Goal: Information Seeking & Learning: Learn about a topic

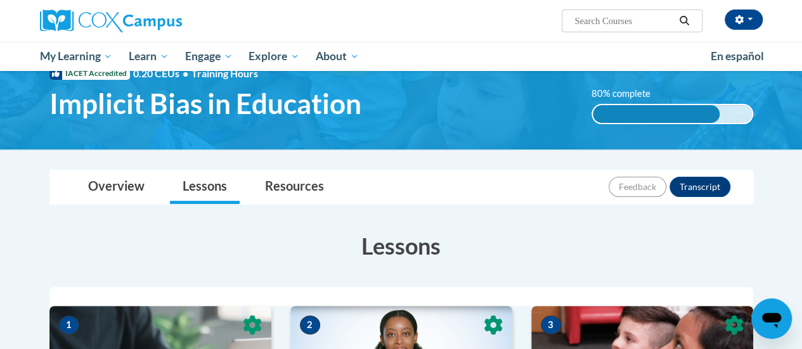
scroll to position [61, 0]
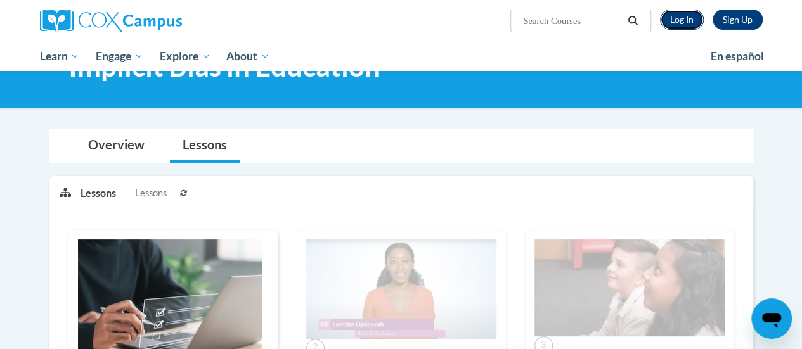
click at [676, 15] on link "Log In" at bounding box center [682, 20] width 44 height 20
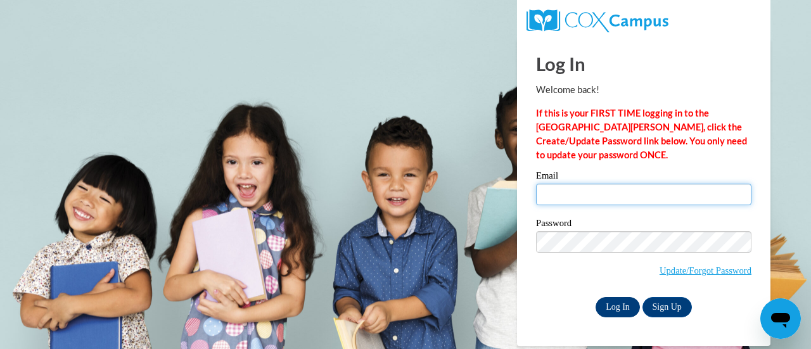
type input "angelholmes1201@gmail.com"
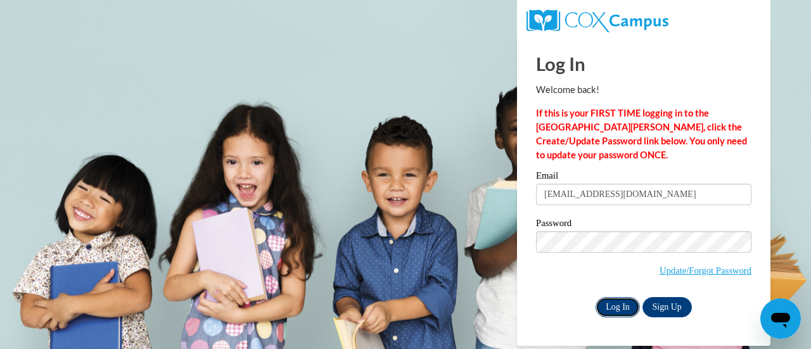
click at [608, 307] on input "Log In" at bounding box center [618, 307] width 44 height 20
click at [610, 309] on input "Log In" at bounding box center [618, 307] width 44 height 20
click at [617, 299] on input "Log In" at bounding box center [618, 307] width 44 height 20
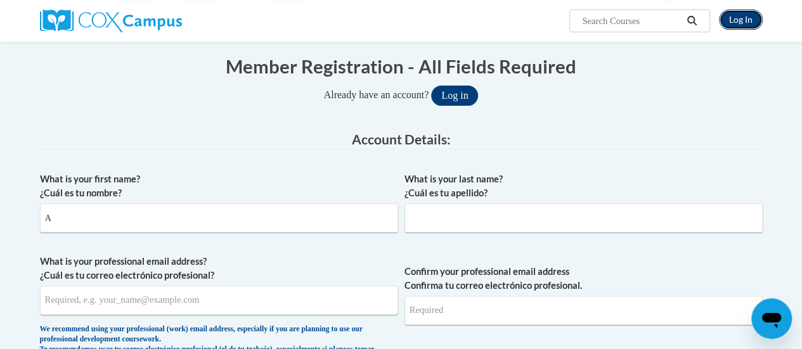
click at [741, 22] on link "Log In" at bounding box center [741, 20] width 44 height 20
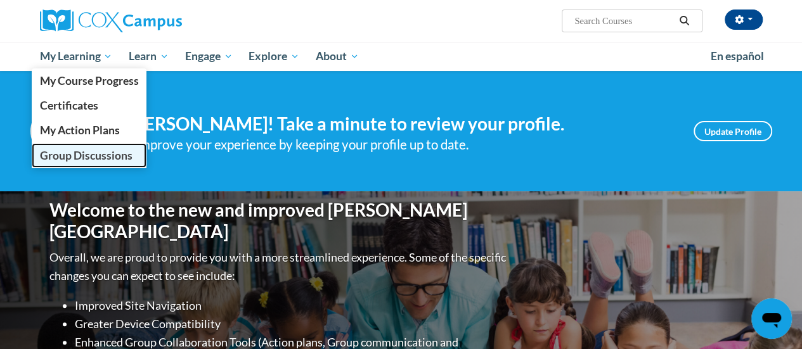
click at [98, 151] on span "Group Discussions" at bounding box center [85, 155] width 93 height 13
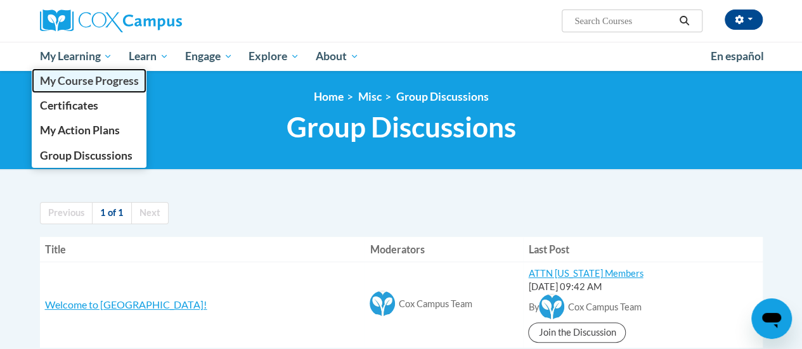
click at [76, 77] on span "My Course Progress" at bounding box center [88, 80] width 99 height 13
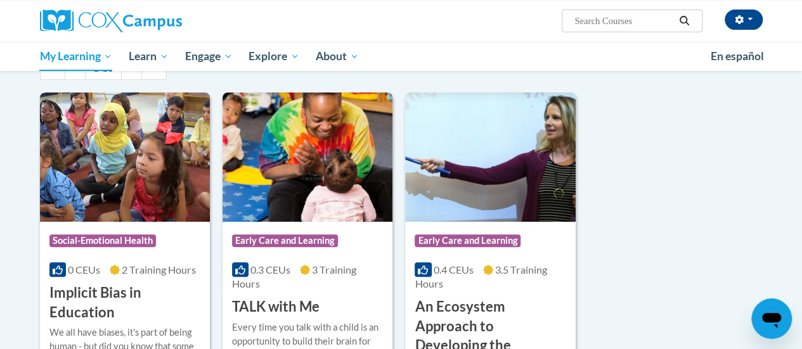
scroll to position [157, 0]
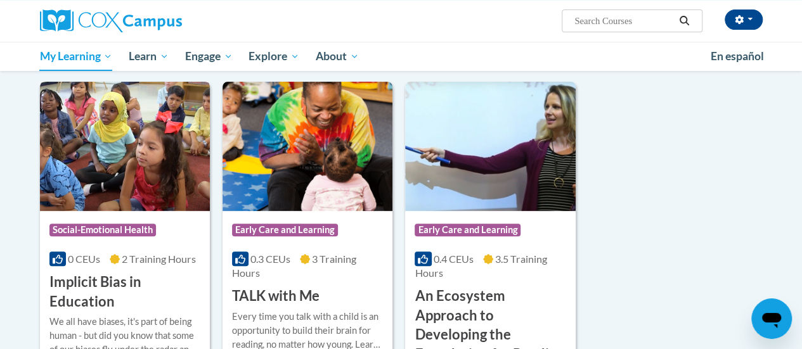
click at [91, 214] on div "Course Category: Social-Emotional Health 0 CEUs 2 Training Hours COURSE Implici…" at bounding box center [125, 261] width 170 height 101
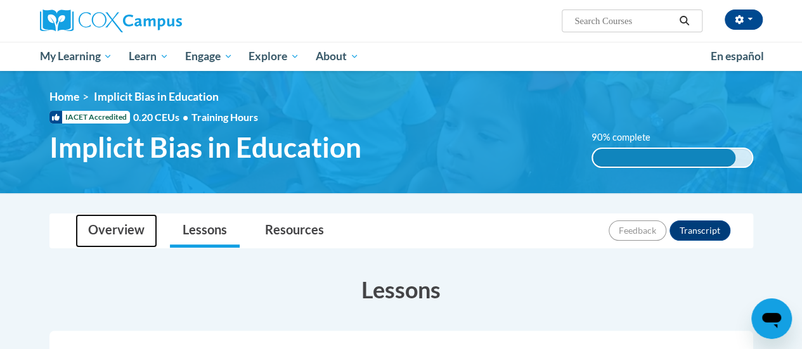
click at [91, 214] on link "Overview" at bounding box center [116, 231] width 82 height 34
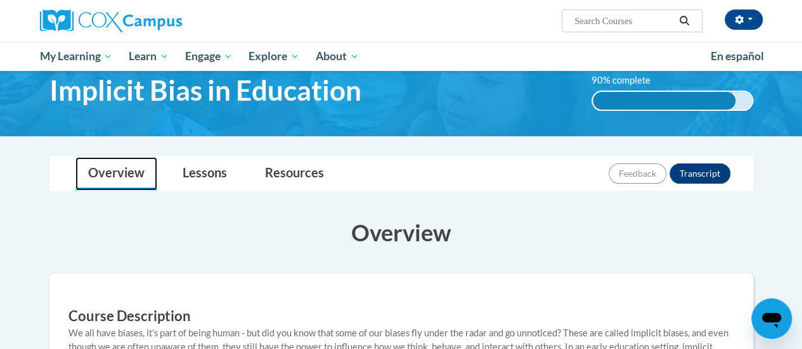
scroll to position [46, 0]
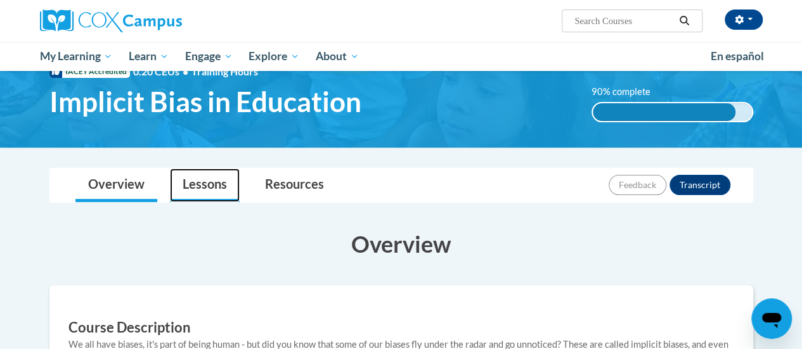
click at [208, 175] on link "Lessons" at bounding box center [205, 186] width 70 height 34
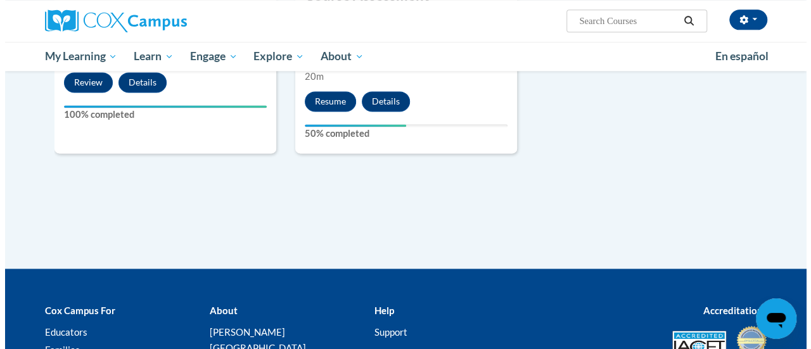
scroll to position [828, 0]
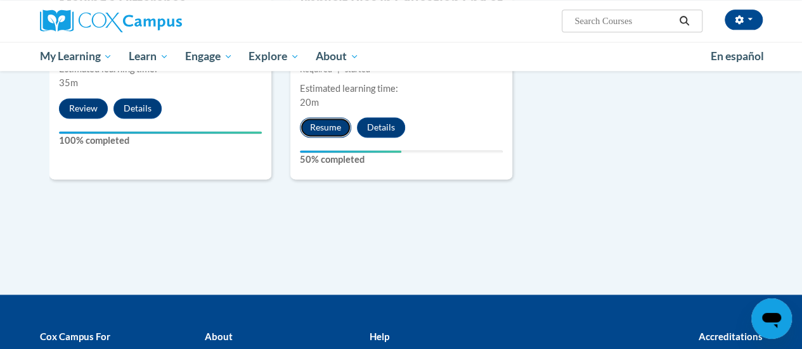
click at [326, 127] on button "Resume" at bounding box center [325, 127] width 51 height 20
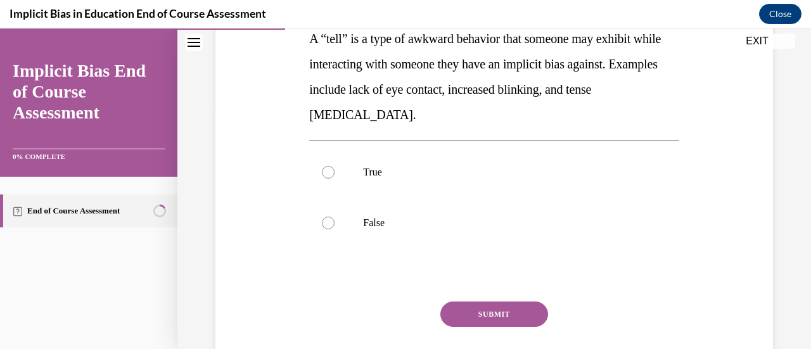
scroll to position [247, 0]
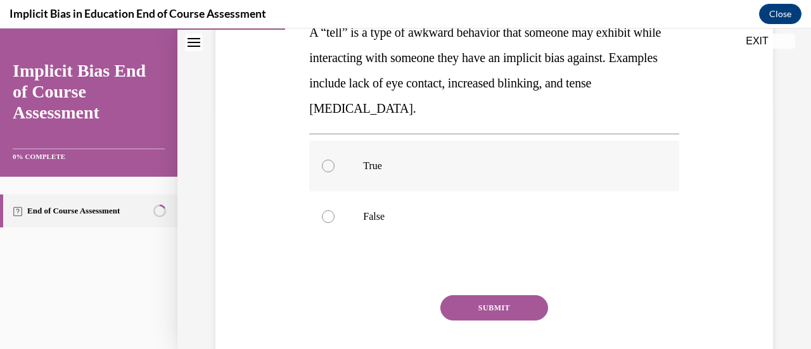
click at [337, 163] on label "True" at bounding box center [493, 166] width 369 height 51
click at [335, 163] on input "True" at bounding box center [328, 166] width 13 height 13
radio input "true"
click at [454, 312] on button "SUBMIT" at bounding box center [494, 307] width 108 height 25
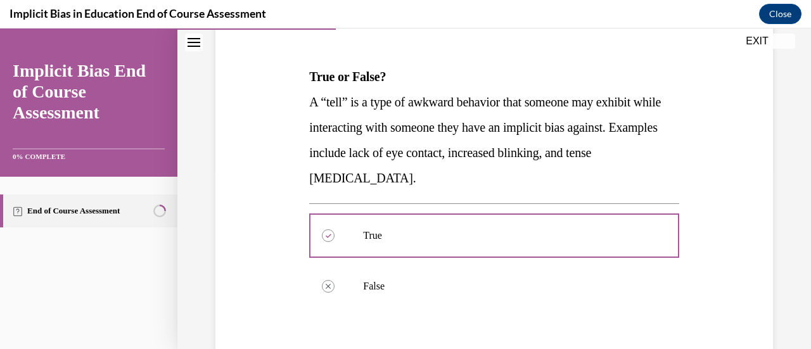
scroll to position [425, 0]
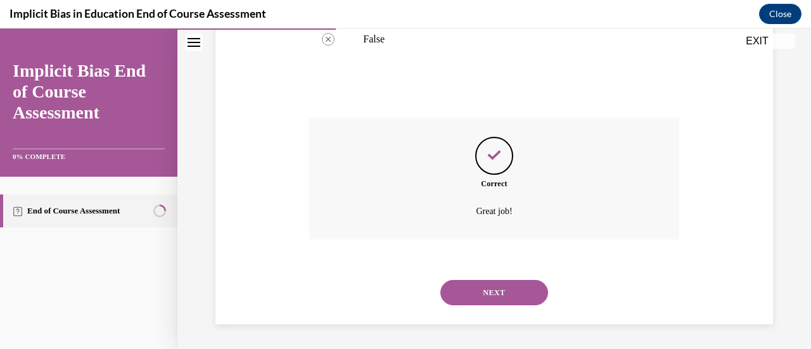
click at [486, 301] on button "NEXT" at bounding box center [494, 292] width 108 height 25
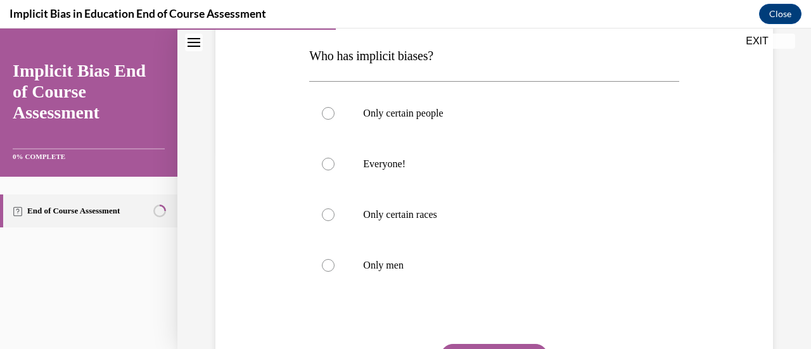
scroll to position [201, 0]
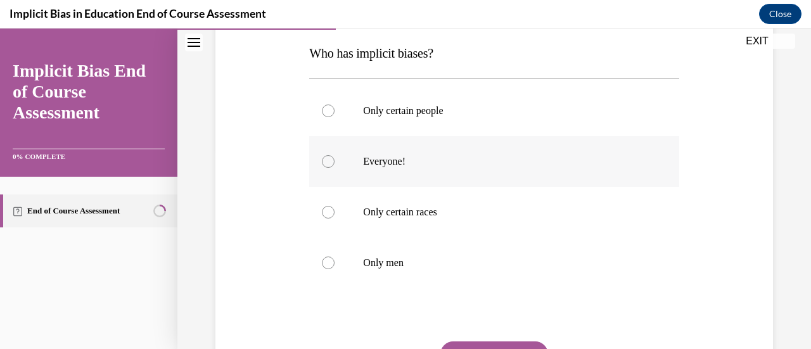
click at [332, 170] on label "Everyone!" at bounding box center [493, 161] width 369 height 51
click at [332, 168] on input "Everyone!" at bounding box center [328, 161] width 13 height 13
radio input "true"
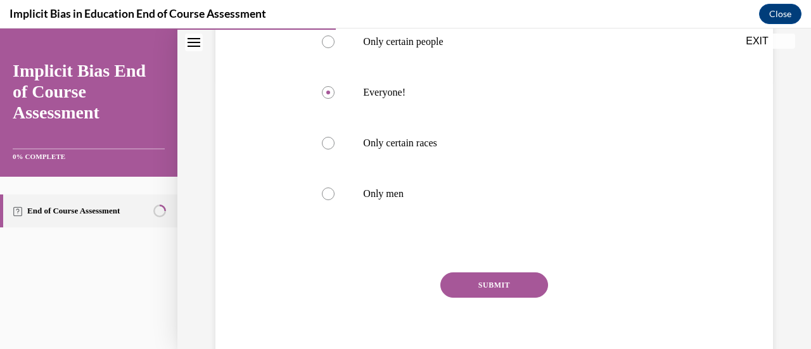
scroll to position [316, 0]
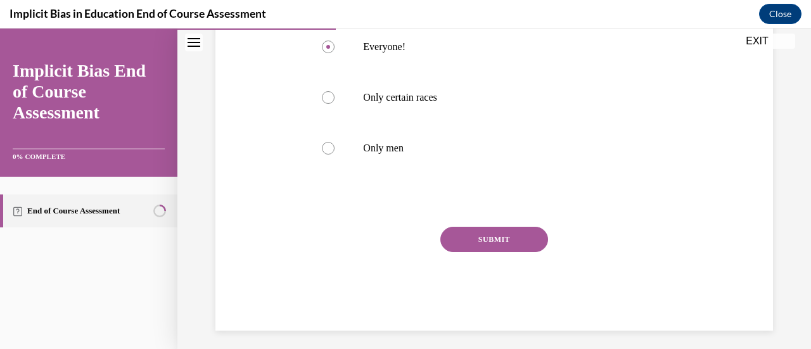
click at [466, 222] on div "Question 04/12 Who has implicit biases? Only certain people Everyone! Only cert…" at bounding box center [493, 96] width 369 height 470
click at [466, 240] on button "SUBMIT" at bounding box center [494, 239] width 108 height 25
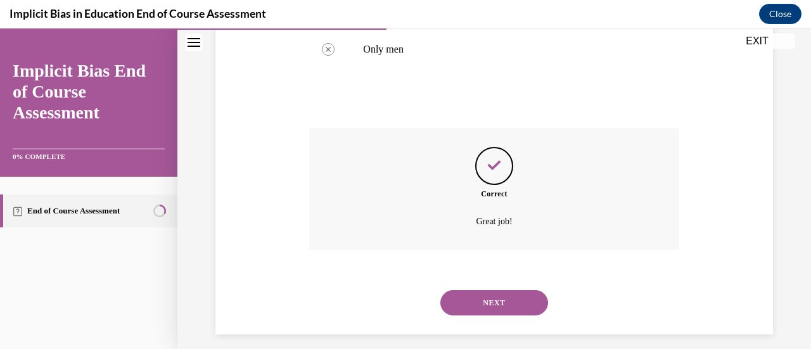
scroll to position [425, 0]
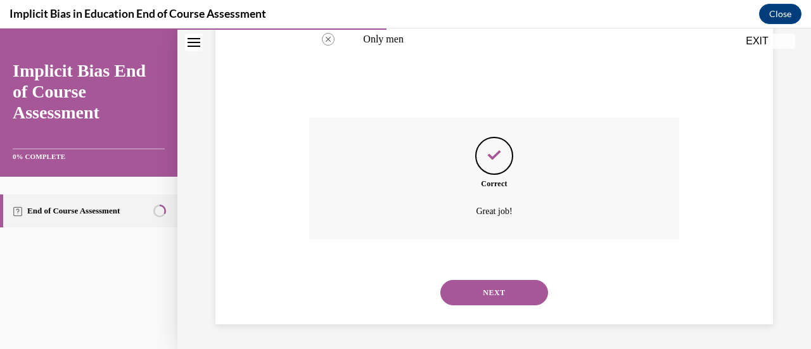
click at [483, 295] on button "NEXT" at bounding box center [494, 292] width 108 height 25
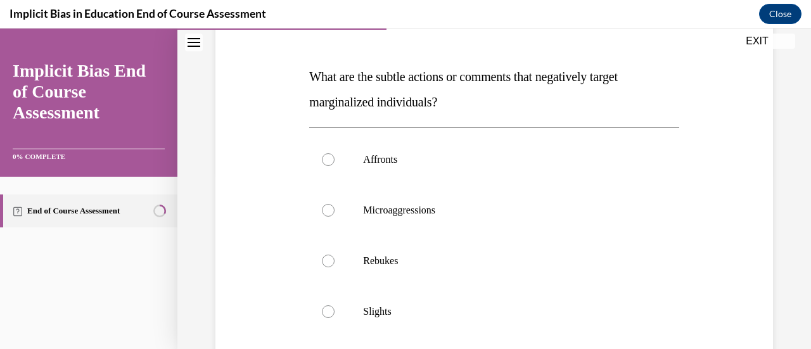
scroll to position [179, 0]
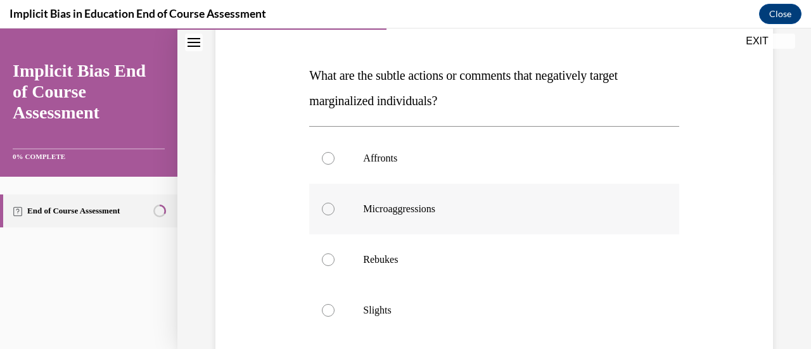
click at [323, 211] on div at bounding box center [328, 209] width 13 height 13
click at [323, 211] on input "Microaggressions" at bounding box center [328, 209] width 13 height 13
radio input "true"
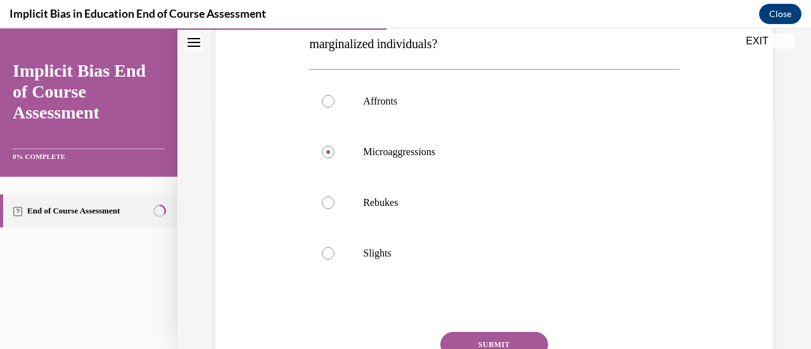
scroll to position [234, 0]
click at [484, 338] on button "SUBMIT" at bounding box center [494, 345] width 108 height 25
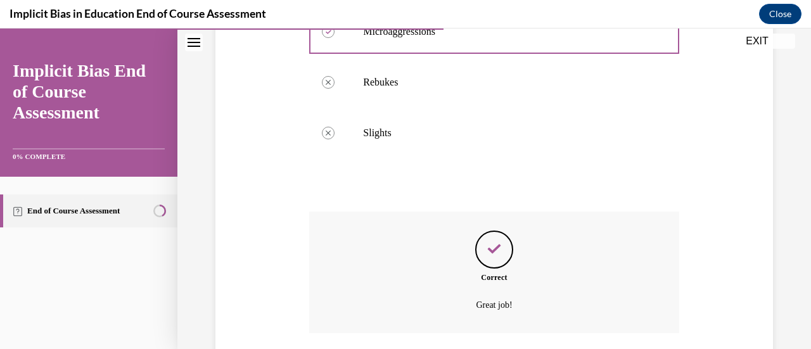
scroll to position [401, 0]
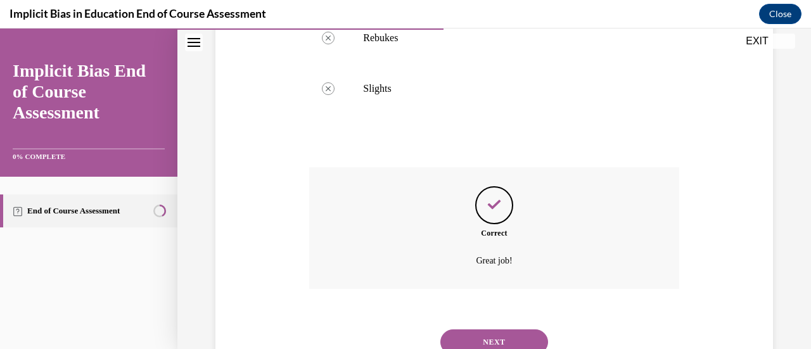
click at [511, 336] on button "NEXT" at bounding box center [494, 342] width 108 height 25
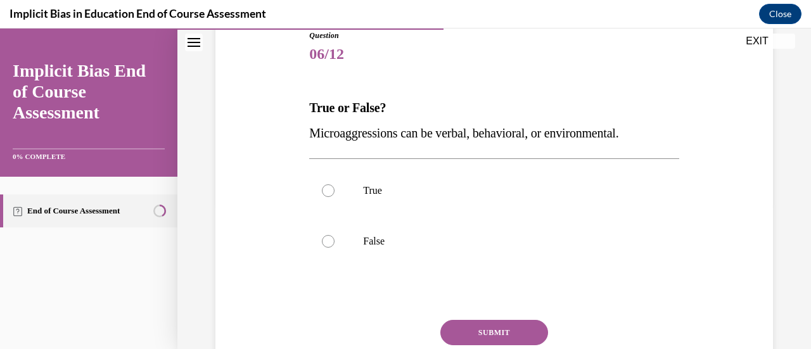
scroll to position [151, 0]
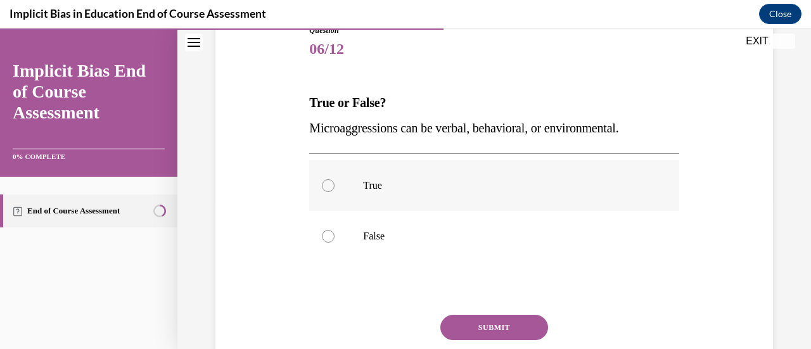
click at [322, 184] on div at bounding box center [328, 185] width 13 height 13
click at [322, 184] on input "True" at bounding box center [328, 185] width 13 height 13
radio input "true"
click at [487, 315] on button "SUBMIT" at bounding box center [494, 327] width 108 height 25
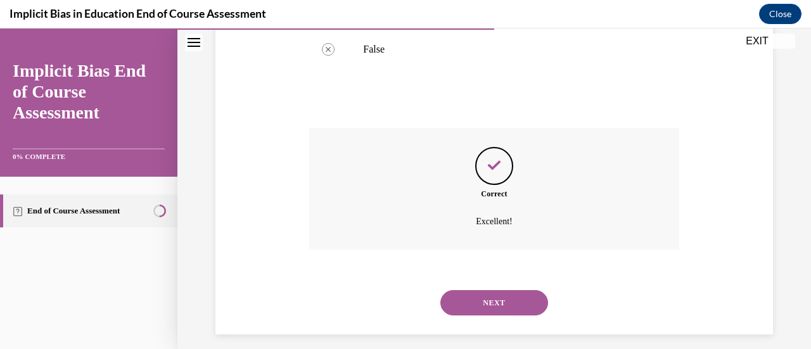
scroll to position [349, 0]
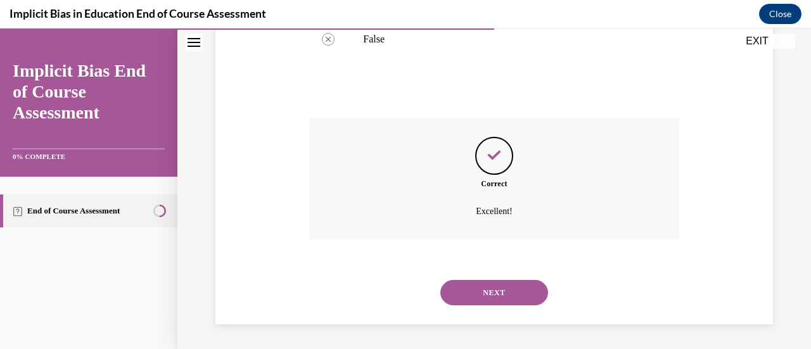
click at [495, 305] on div "NEXT" at bounding box center [493, 292] width 369 height 51
click at [492, 297] on button "NEXT" at bounding box center [494, 292] width 108 height 25
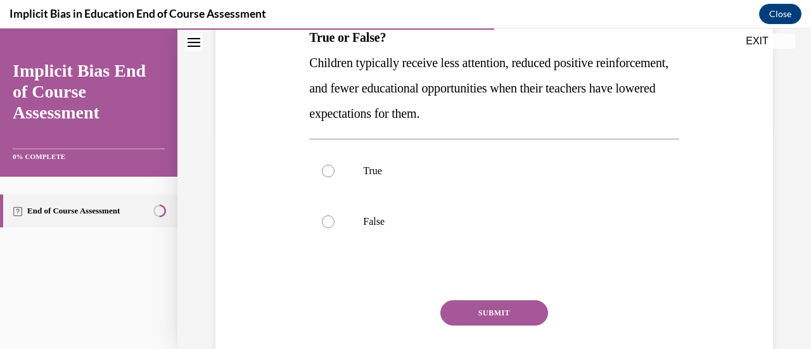
scroll to position [220, 0]
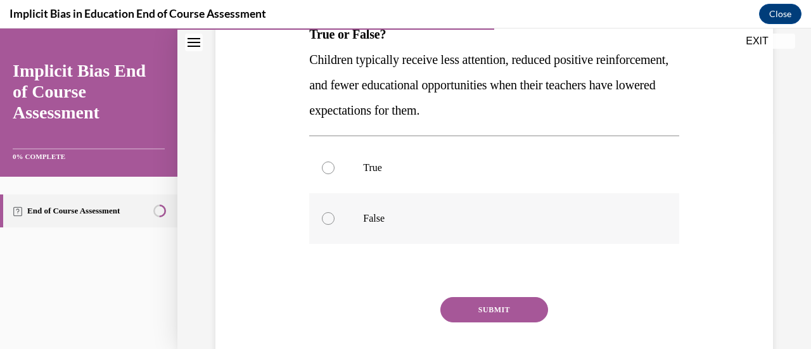
click at [340, 220] on label "False" at bounding box center [493, 218] width 369 height 51
click at [335, 220] on input "False" at bounding box center [328, 218] width 13 height 13
radio input "true"
click at [465, 314] on button "SUBMIT" at bounding box center [494, 309] width 108 height 25
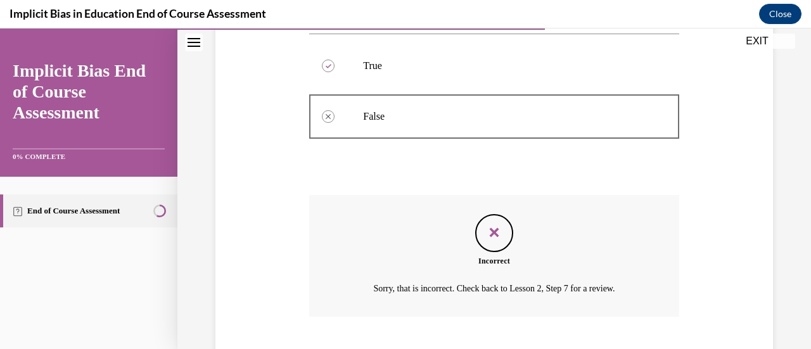
scroll to position [399, 0]
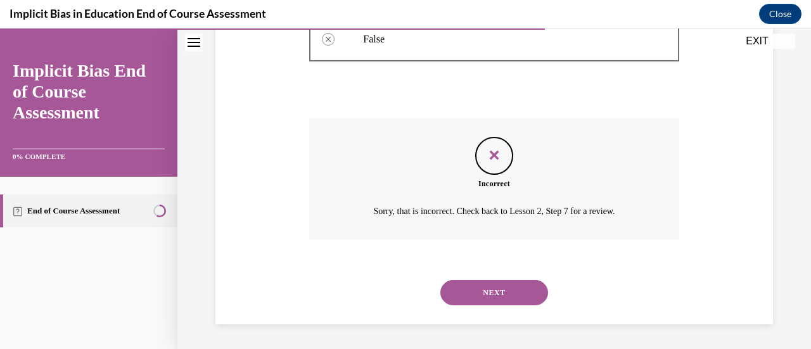
click at [485, 288] on button "NEXT" at bounding box center [494, 292] width 108 height 25
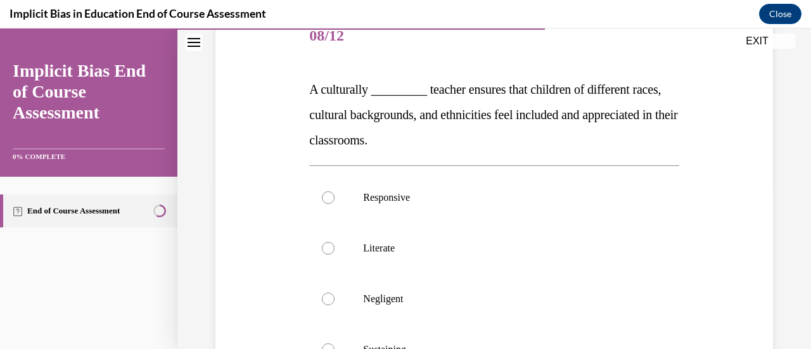
scroll to position [171, 0]
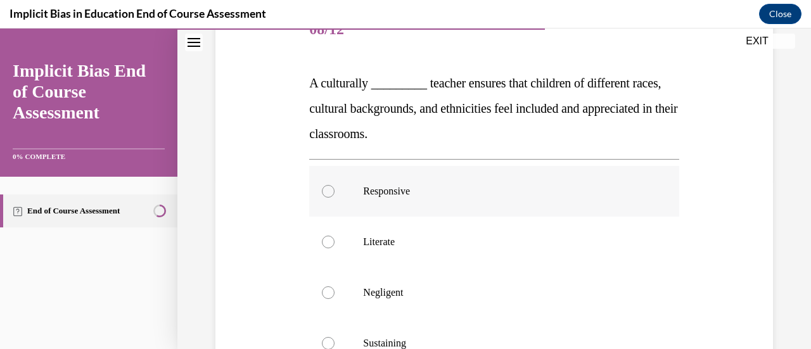
click at [335, 191] on label "Responsive" at bounding box center [493, 191] width 369 height 51
click at [335, 191] on input "Responsive" at bounding box center [328, 191] width 13 height 13
radio input "true"
drag, startPoint x: 811, startPoint y: 243, endPoint x: 530, endPoint y: 255, distance: 281.0
click at [530, 255] on label "Literate" at bounding box center [493, 242] width 369 height 51
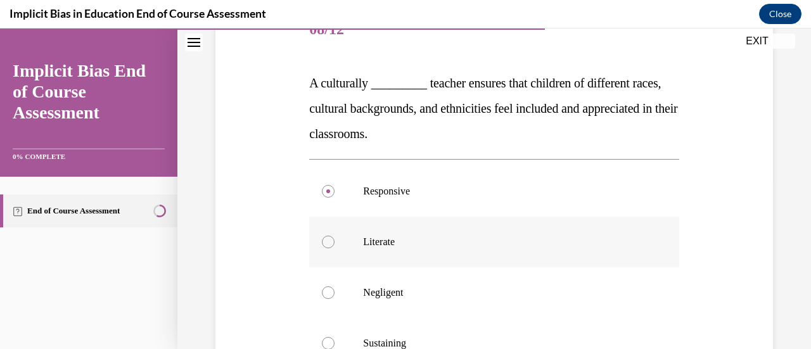
click at [335, 248] on input "Literate" at bounding box center [328, 242] width 13 height 13
radio input "true"
click at [375, 195] on p "Responsive" at bounding box center [505, 191] width 284 height 13
click at [335, 195] on input "Responsive" at bounding box center [328, 191] width 13 height 13
radio input "true"
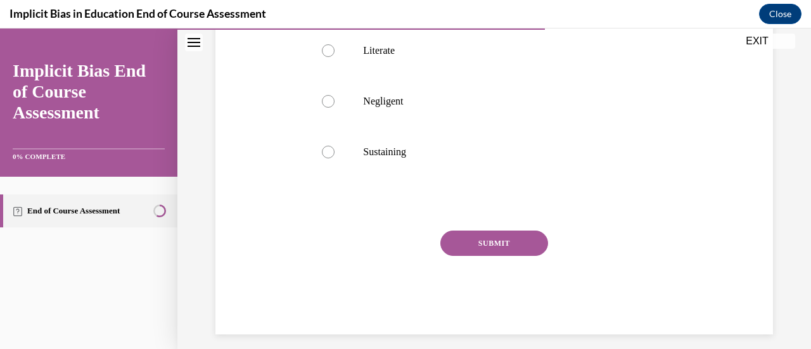
scroll to position [373, 0]
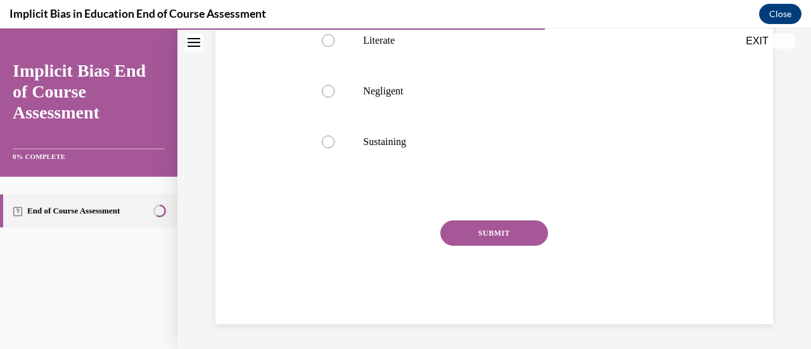
click at [465, 231] on button "SUBMIT" at bounding box center [494, 233] width 108 height 25
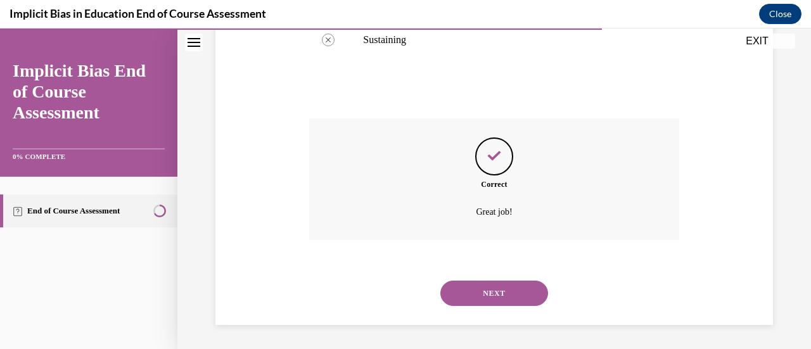
scroll to position [475, 0]
click at [528, 300] on button "NEXT" at bounding box center [494, 292] width 108 height 25
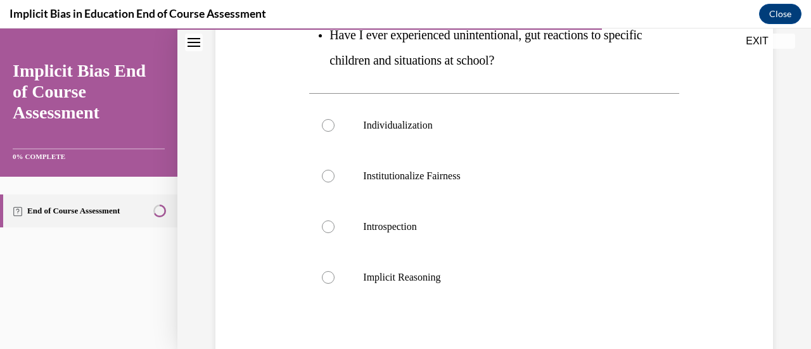
scroll to position [346, 0]
click at [326, 131] on div at bounding box center [328, 126] width 13 height 13
click at [326, 131] on input "Individualization" at bounding box center [328, 126] width 13 height 13
radio input "true"
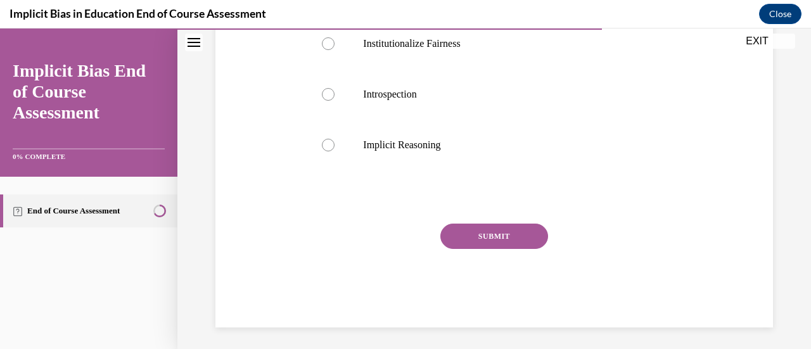
scroll to position [483, 0]
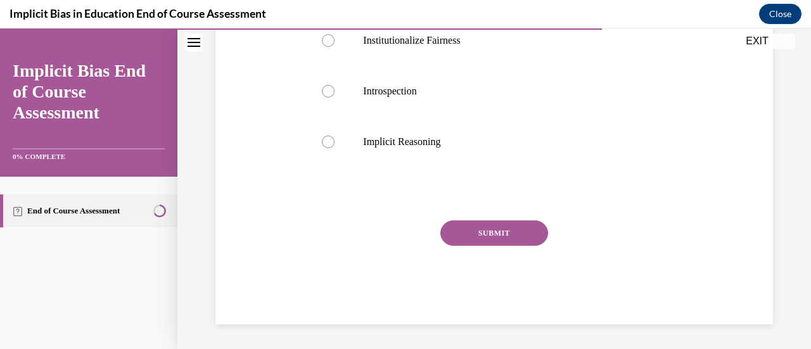
click at [468, 224] on button "SUBMIT" at bounding box center [494, 233] width 108 height 25
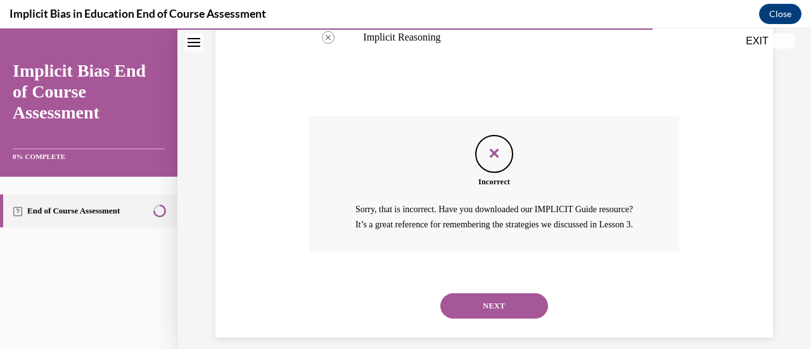
scroll to position [615, 0]
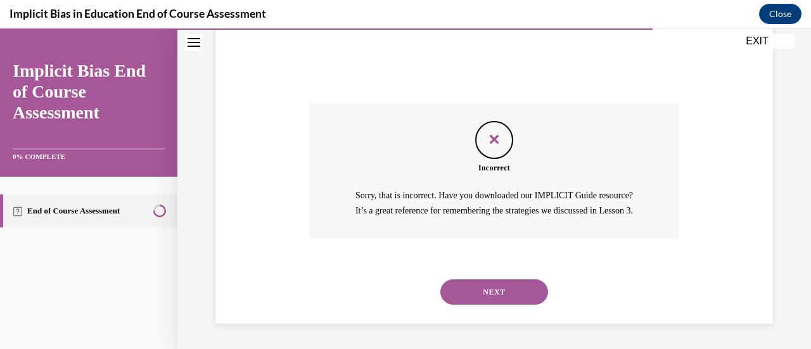
click at [520, 289] on button "NEXT" at bounding box center [494, 291] width 108 height 25
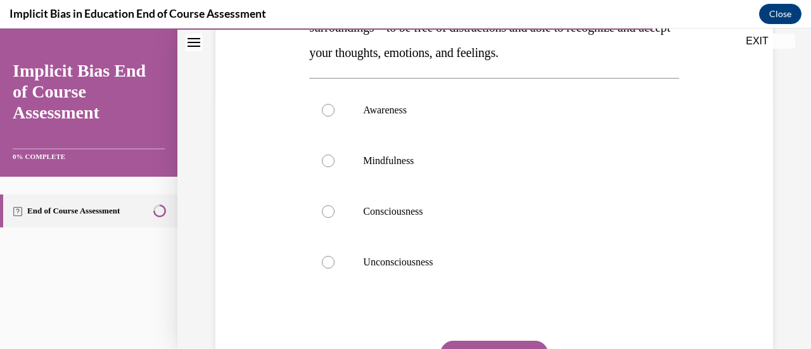
scroll to position [257, 0]
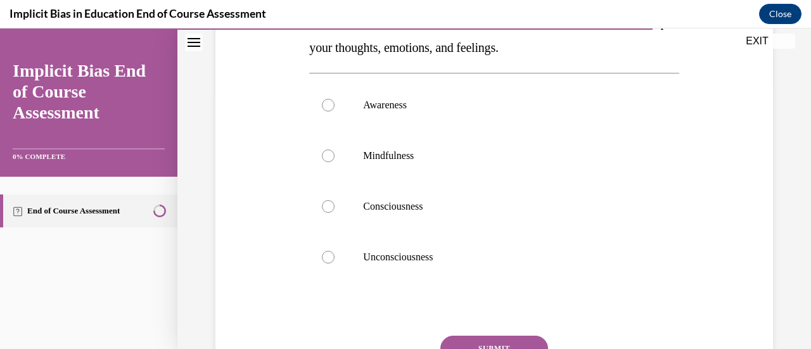
drag, startPoint x: 800, startPoint y: 262, endPoint x: 800, endPoint y: 283, distance: 21.5
click at [800, 283] on div "Question 10/12 ___________ is to be present and aware of yourself and your surr…" at bounding box center [494, 138] width 634 height 654
click at [328, 116] on label "Awareness" at bounding box center [493, 105] width 369 height 51
click at [328, 112] on input "Awareness" at bounding box center [328, 105] width 13 height 13
radio input "true"
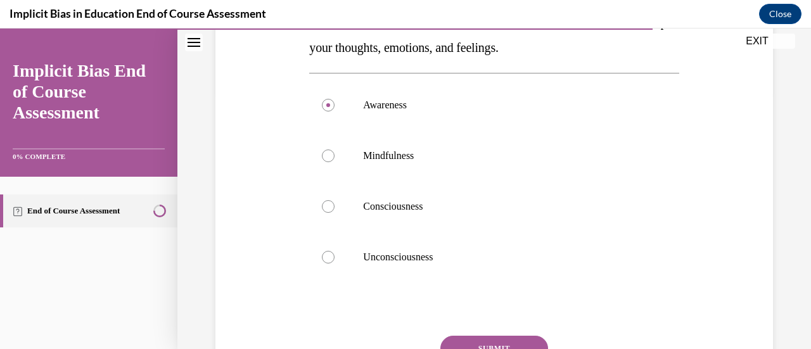
click at [479, 343] on button "SUBMIT" at bounding box center [494, 348] width 108 height 25
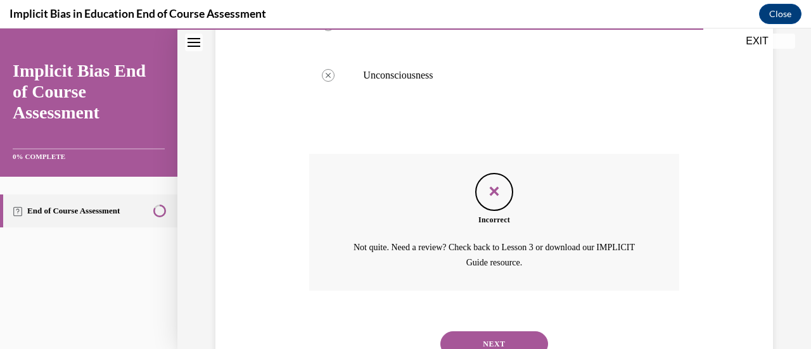
scroll to position [473, 0]
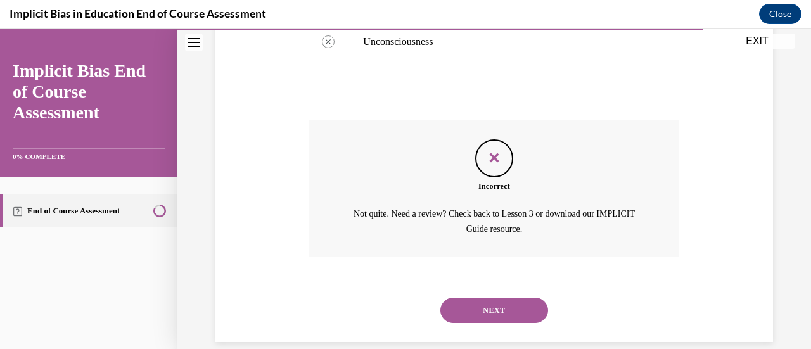
click at [467, 300] on button "NEXT" at bounding box center [494, 310] width 108 height 25
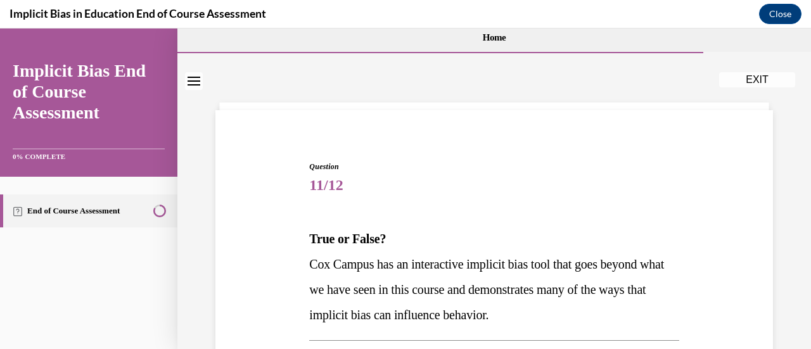
scroll to position [138, 0]
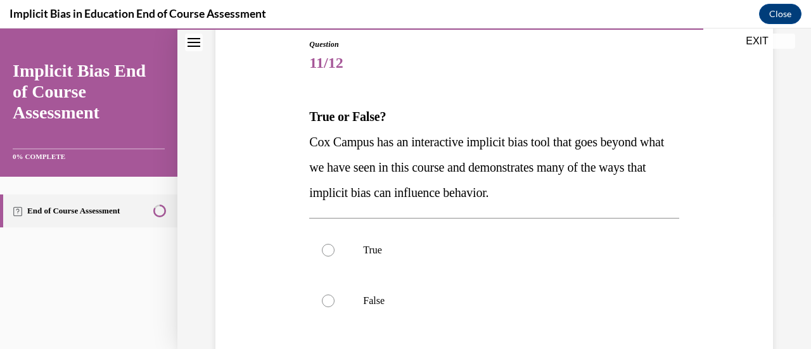
click at [797, 216] on div "Question 11/12 True or False? [PERSON_NAME] Campus has an interactive implicit …" at bounding box center [494, 220] width 634 height 578
click at [337, 249] on label "True" at bounding box center [493, 250] width 369 height 51
click at [335, 249] on input "True" at bounding box center [328, 250] width 13 height 13
radio input "true"
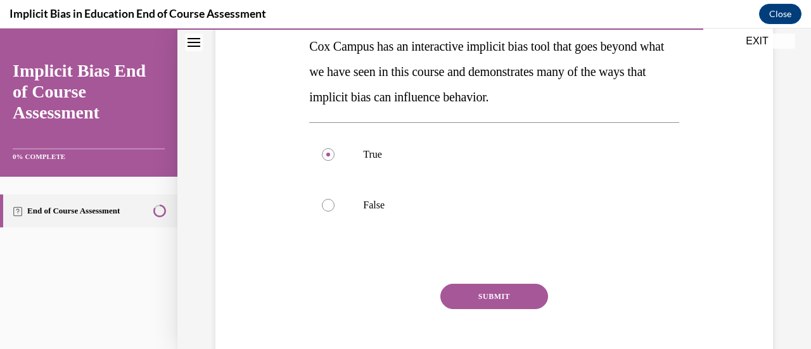
scroll to position [290, 0]
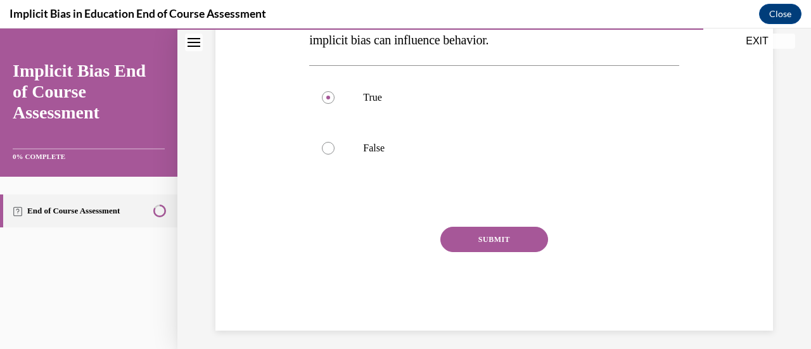
click at [780, 277] on div "Question 11/12 True or False? [PERSON_NAME] Campus has an interactive implicit …" at bounding box center [494, 67] width 634 height 578
click at [498, 234] on button "SUBMIT" at bounding box center [494, 239] width 108 height 25
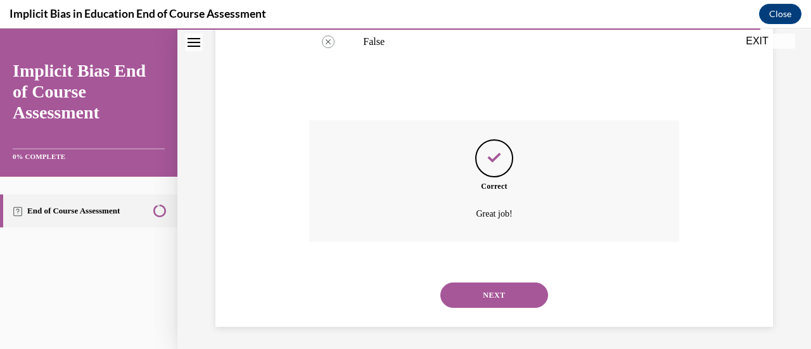
scroll to position [399, 0]
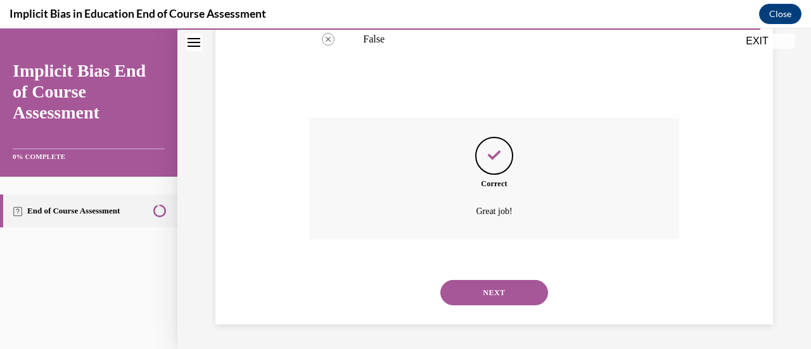
click at [492, 295] on button "NEXT" at bounding box center [494, 292] width 108 height 25
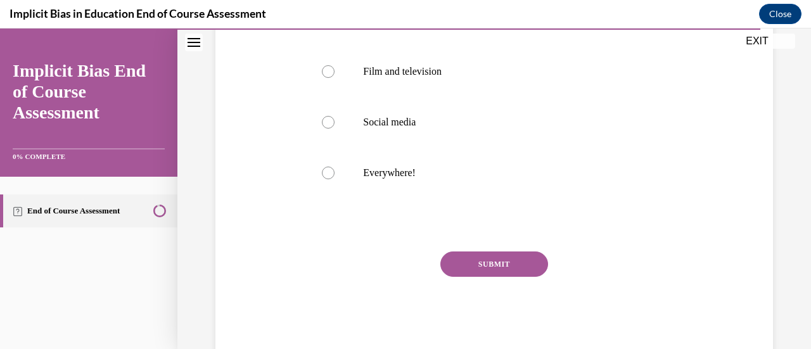
scroll to position [293, 0]
click at [352, 182] on label "Everywhere!" at bounding box center [493, 171] width 369 height 51
click at [335, 177] on input "Everywhere!" at bounding box center [328, 171] width 13 height 13
radio input "true"
click at [477, 264] on button "SUBMIT" at bounding box center [494, 262] width 108 height 25
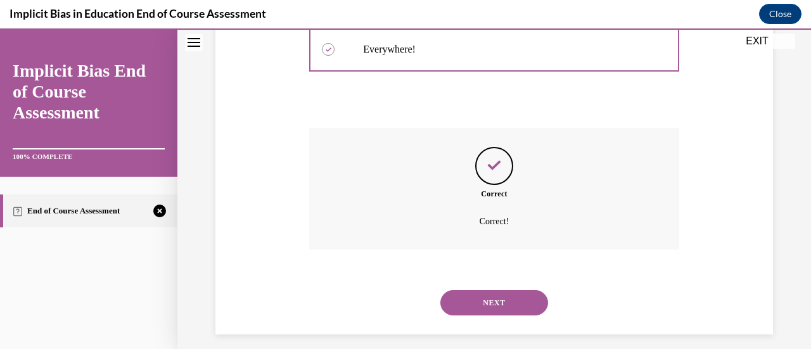
scroll to position [425, 0]
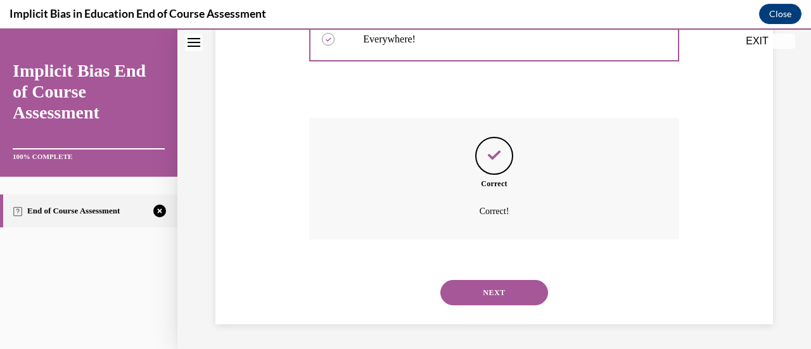
click at [487, 296] on button "NEXT" at bounding box center [494, 292] width 108 height 25
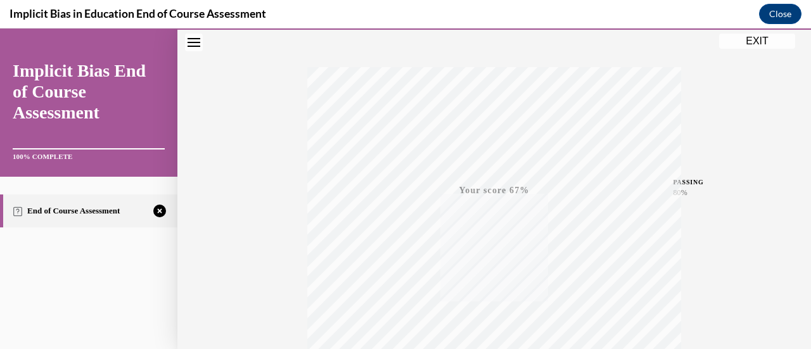
scroll to position [328, 0]
click at [489, 254] on span "TAKE AGAIN" at bounding box center [494, 254] width 45 height 7
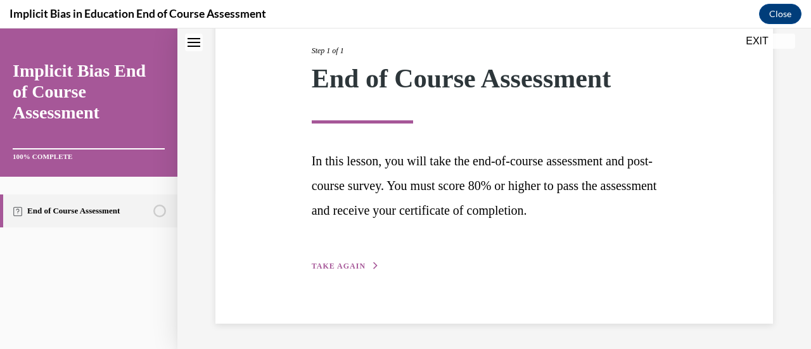
scroll to position [160, 0]
click at [330, 269] on span "TAKE AGAIN" at bounding box center [339, 266] width 54 height 9
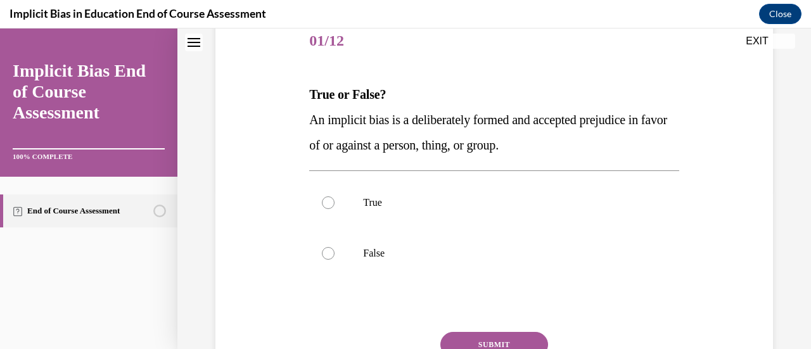
scroll to position [141, 0]
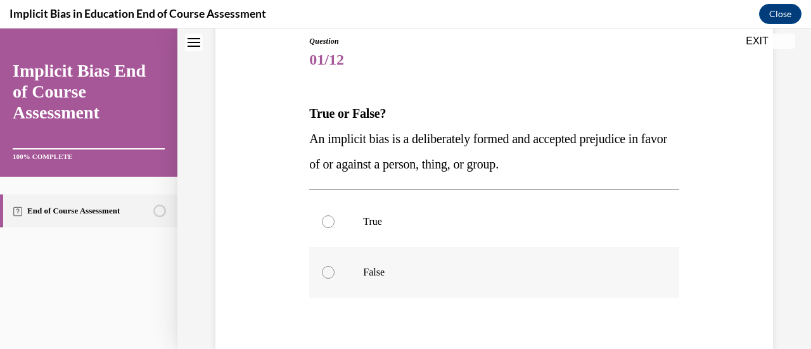
click at [319, 277] on label "False" at bounding box center [493, 272] width 369 height 51
click at [322, 277] on input "False" at bounding box center [328, 272] width 13 height 13
radio input "true"
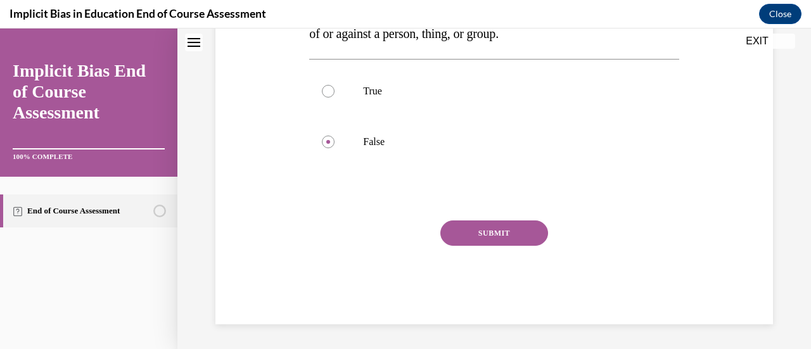
click at [469, 229] on button "SUBMIT" at bounding box center [494, 233] width 108 height 25
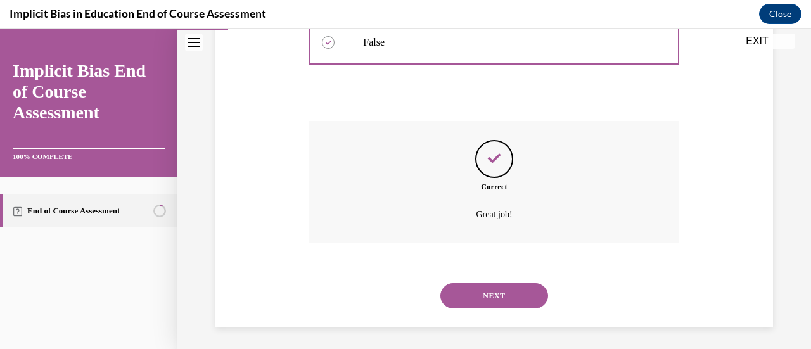
scroll to position [374, 0]
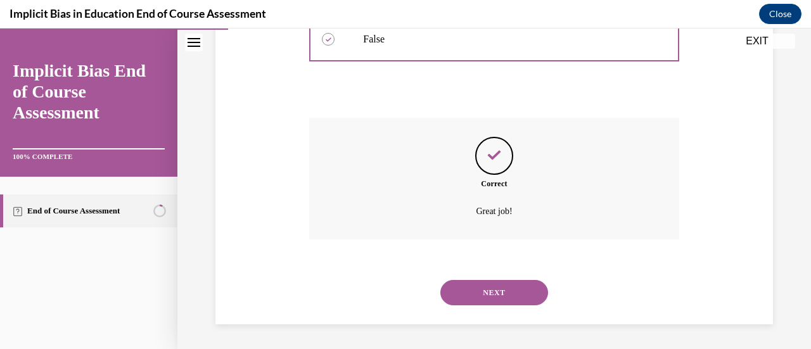
click at [469, 292] on button "NEXT" at bounding box center [494, 292] width 108 height 25
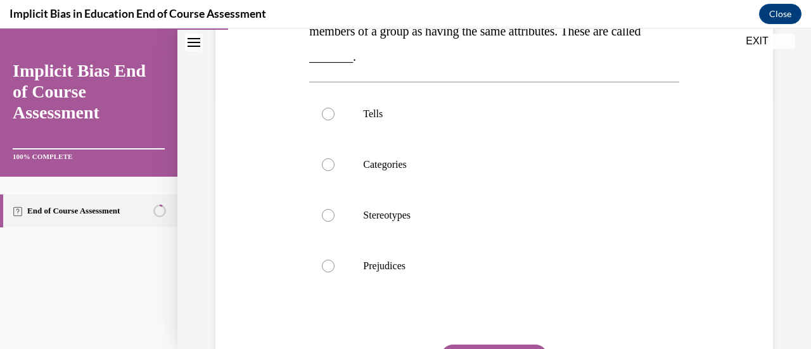
scroll to position [254, 0]
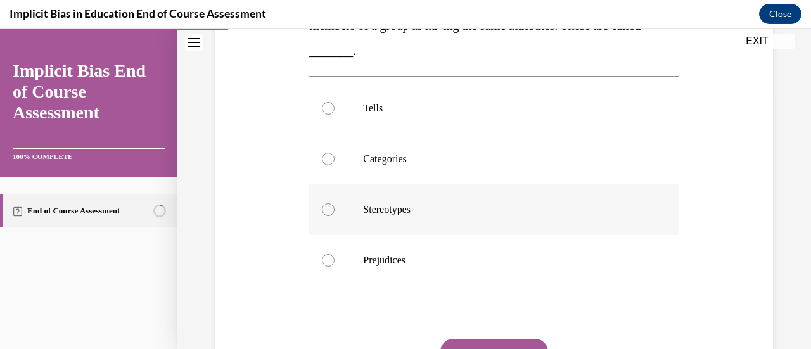
click at [328, 198] on label "Stereotypes" at bounding box center [493, 209] width 369 height 51
click at [328, 203] on input "Stereotypes" at bounding box center [328, 209] width 13 height 13
radio input "true"
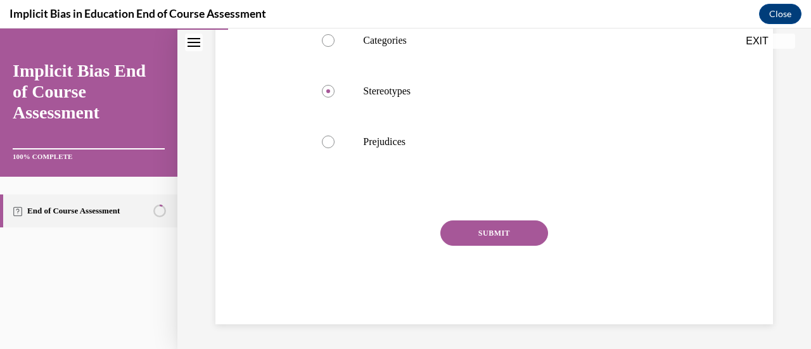
click at [454, 227] on button "SUBMIT" at bounding box center [494, 233] width 108 height 25
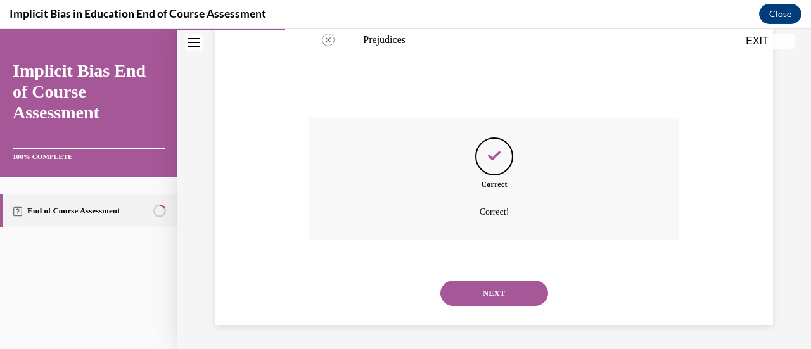
scroll to position [475, 0]
click at [479, 285] on button "NEXT" at bounding box center [494, 292] width 108 height 25
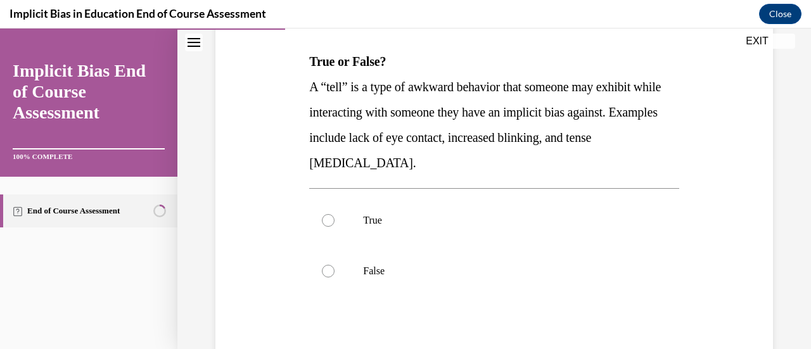
scroll to position [197, 0]
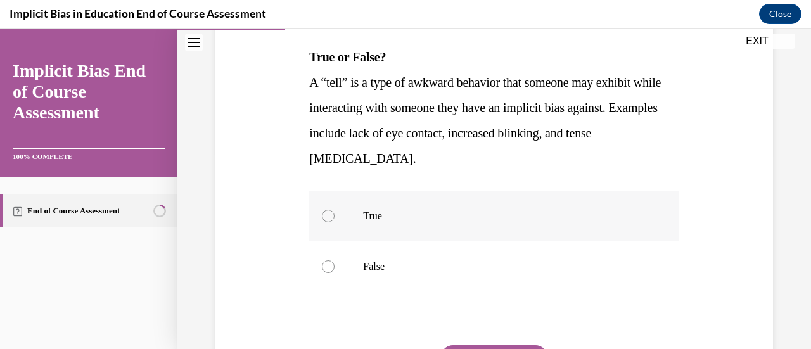
click at [347, 200] on label "True" at bounding box center [493, 216] width 369 height 51
click at [335, 210] on input "True" at bounding box center [328, 216] width 13 height 13
radio input "true"
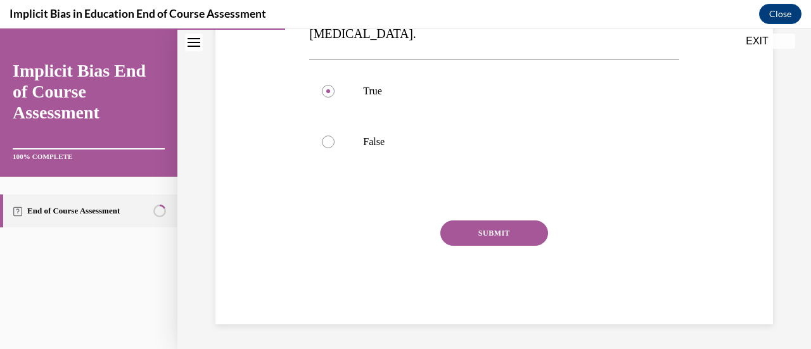
click at [493, 240] on button "SUBMIT" at bounding box center [494, 233] width 108 height 25
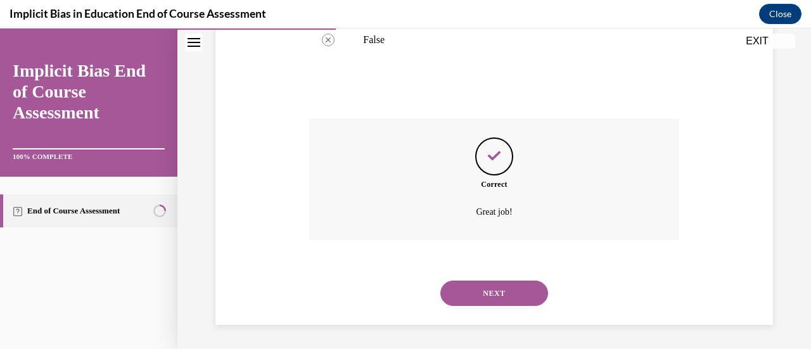
scroll to position [425, 0]
click at [485, 299] on button "NEXT" at bounding box center [494, 292] width 108 height 25
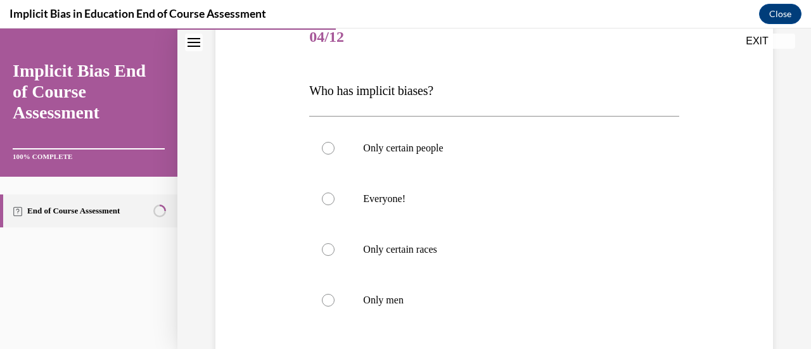
scroll to position [196, 0]
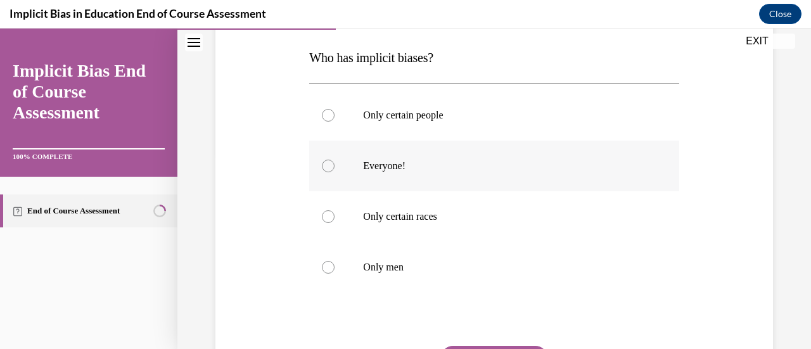
click at [353, 157] on label "Everyone!" at bounding box center [493, 166] width 369 height 51
click at [335, 160] on input "Everyone!" at bounding box center [328, 166] width 13 height 13
radio input "true"
drag, startPoint x: 806, startPoint y: 321, endPoint x: 509, endPoint y: 276, distance: 300.7
click at [509, 276] on label "Only men" at bounding box center [493, 267] width 369 height 51
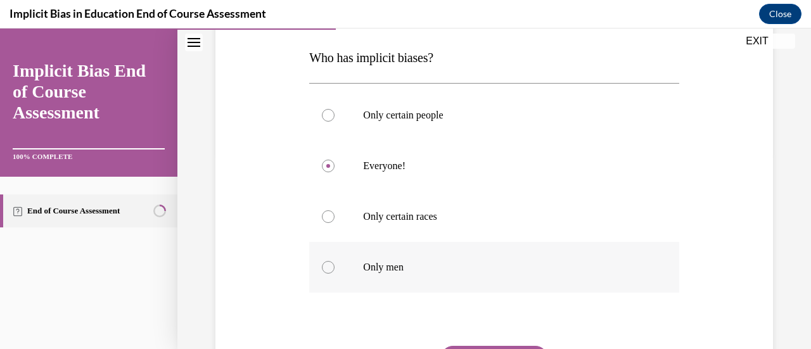
click at [335, 274] on input "Only men" at bounding box center [328, 267] width 13 height 13
radio input "true"
click at [444, 175] on label "Everyone!" at bounding box center [493, 166] width 369 height 51
click at [335, 172] on input "Everyone!" at bounding box center [328, 166] width 13 height 13
radio input "true"
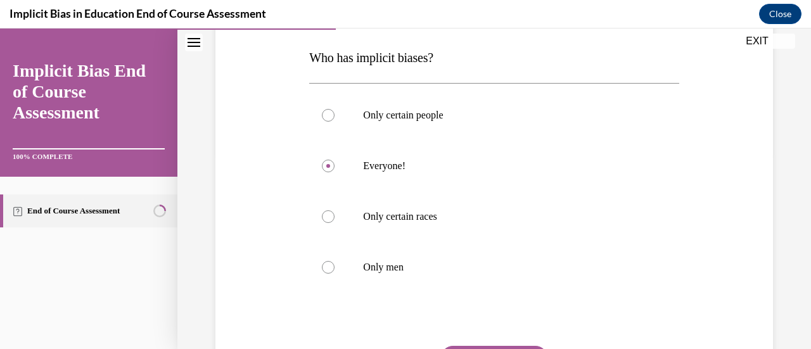
scroll to position [322, 0]
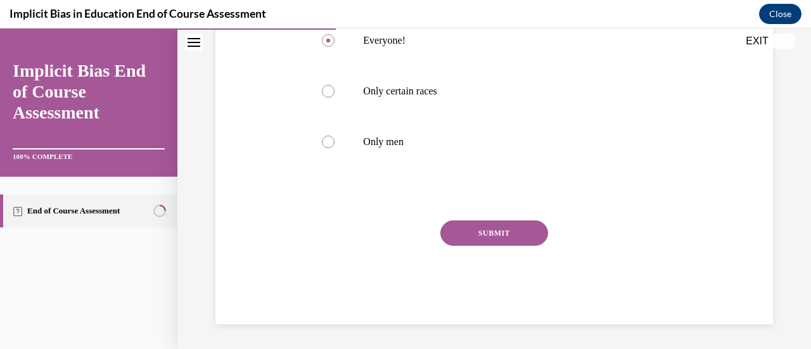
click at [497, 241] on button "SUBMIT" at bounding box center [494, 233] width 108 height 25
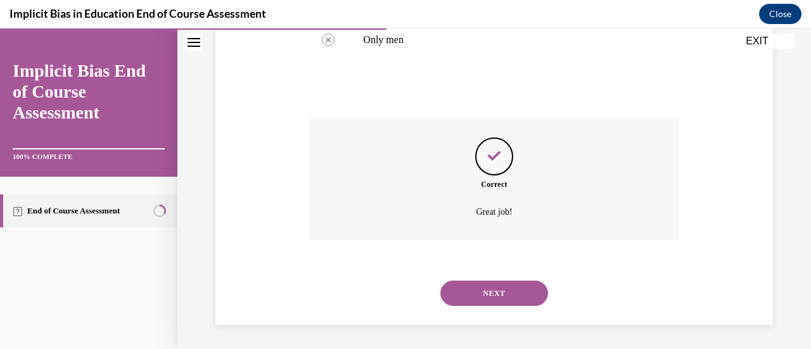
scroll to position [425, 0]
click at [495, 286] on button "NEXT" at bounding box center [494, 292] width 108 height 25
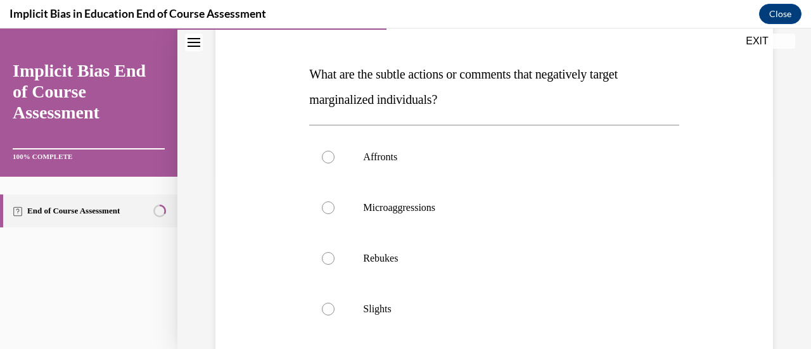
scroll to position [189, 0]
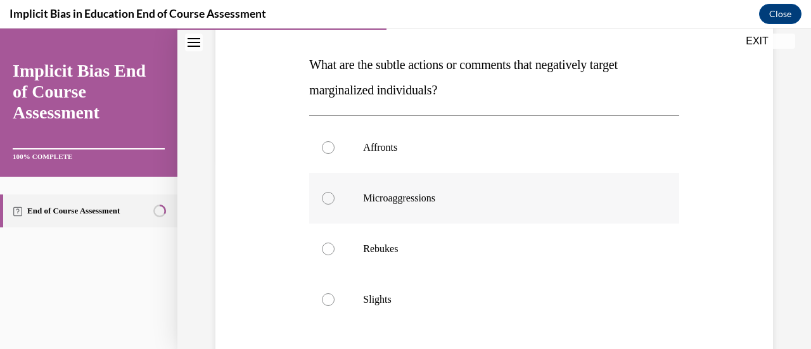
click at [329, 188] on label "Microaggressions" at bounding box center [493, 198] width 369 height 51
click at [329, 192] on input "Microaggressions" at bounding box center [328, 198] width 13 height 13
radio input "true"
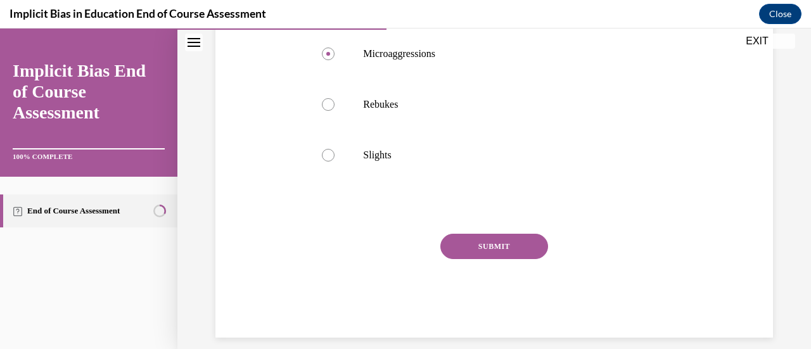
scroll to position [347, 0]
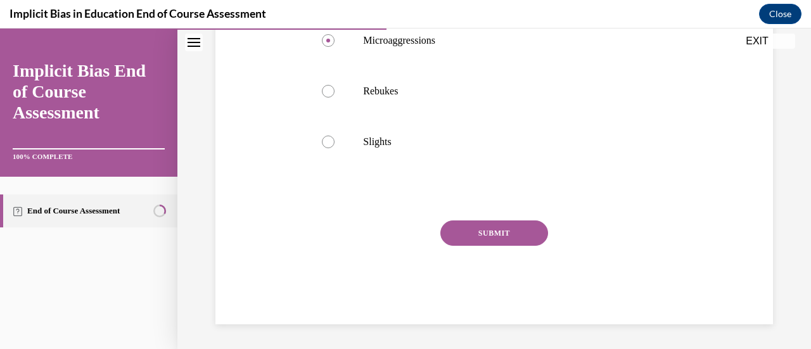
click at [499, 224] on button "SUBMIT" at bounding box center [494, 233] width 108 height 25
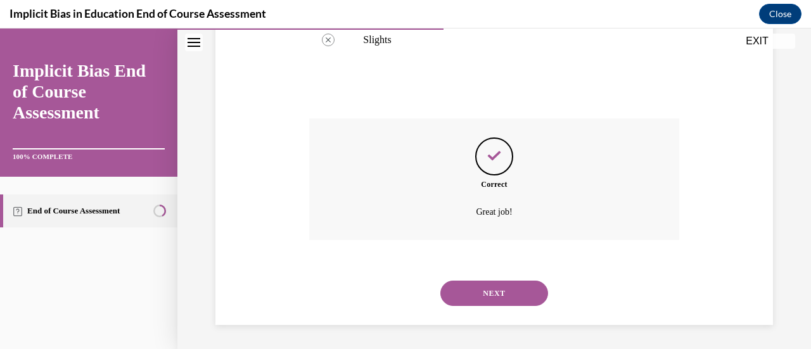
scroll to position [450, 0]
click at [472, 293] on button "NEXT" at bounding box center [494, 292] width 108 height 25
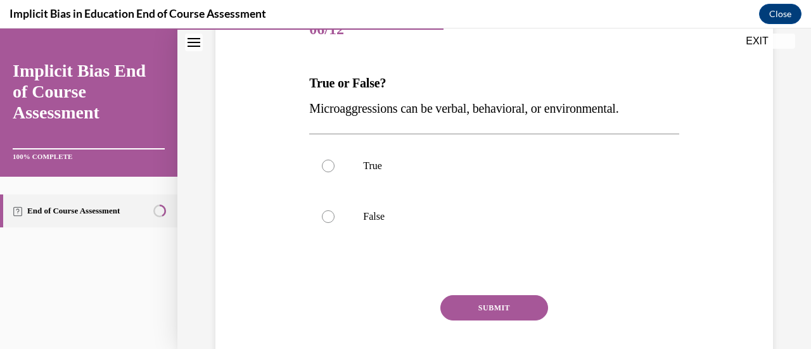
scroll to position [172, 0]
click at [326, 146] on label "True" at bounding box center [493, 164] width 369 height 51
click at [326, 158] on input "True" at bounding box center [328, 164] width 13 height 13
radio input "true"
click at [465, 309] on button "SUBMIT" at bounding box center [494, 306] width 108 height 25
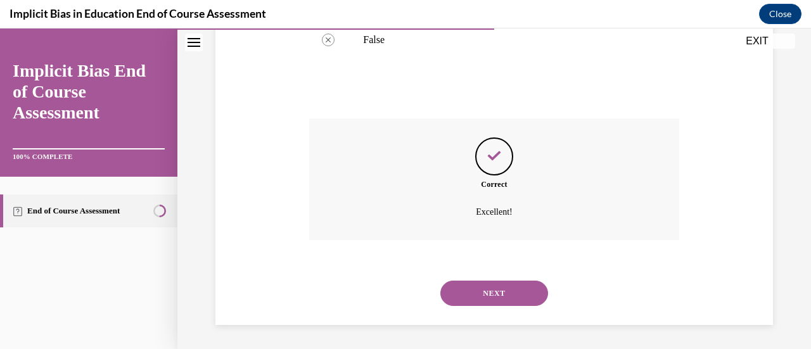
scroll to position [349, 0]
click at [477, 293] on button "NEXT" at bounding box center [494, 292] width 108 height 25
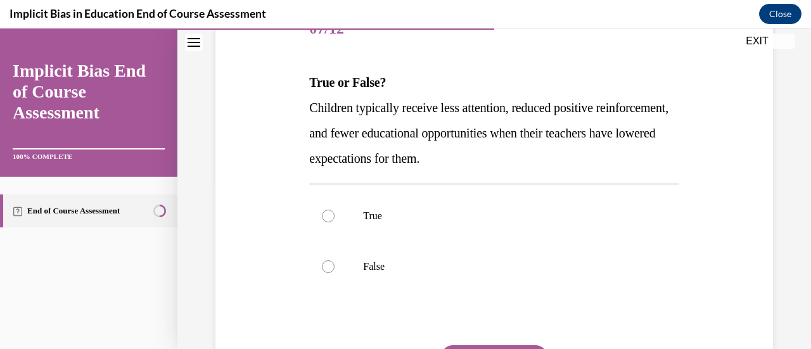
scroll to position [172, 0]
click at [322, 217] on div at bounding box center [328, 215] width 13 height 13
click at [322, 217] on input "True" at bounding box center [328, 215] width 13 height 13
radio input "true"
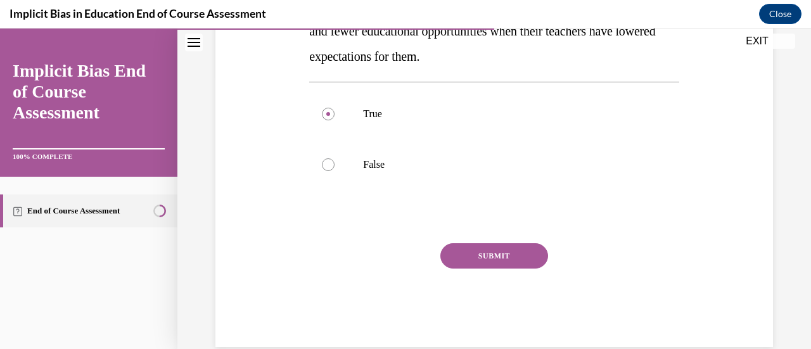
scroll to position [297, 0]
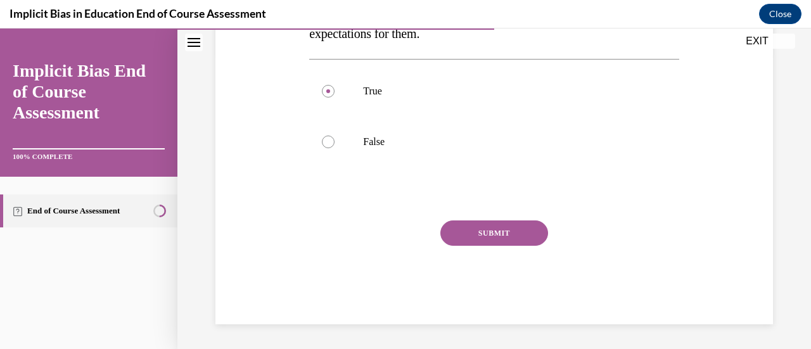
click at [471, 236] on button "SUBMIT" at bounding box center [494, 233] width 108 height 25
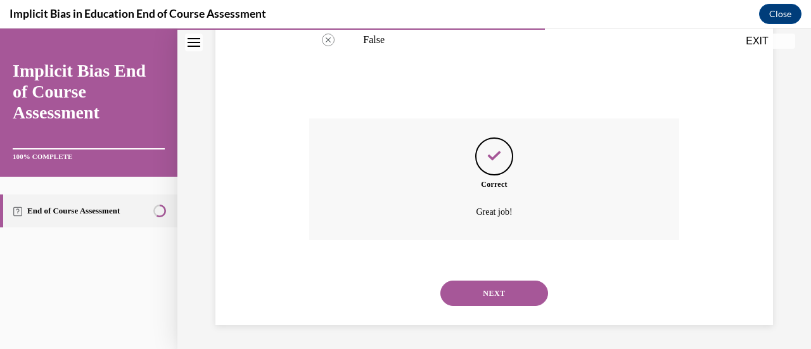
scroll to position [399, 0]
click at [469, 295] on button "NEXT" at bounding box center [494, 292] width 108 height 25
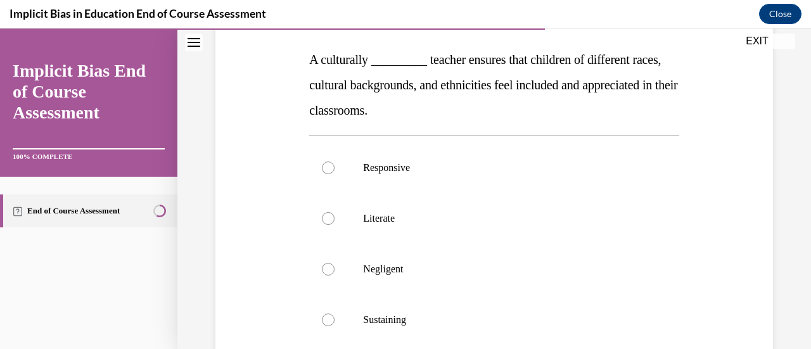
scroll to position [193, 0]
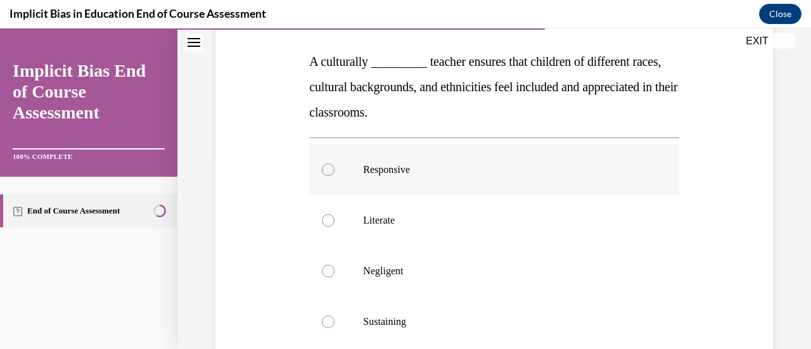
click at [324, 177] on label "Responsive" at bounding box center [493, 169] width 369 height 51
click at [324, 176] on input "Responsive" at bounding box center [328, 169] width 13 height 13
radio input "true"
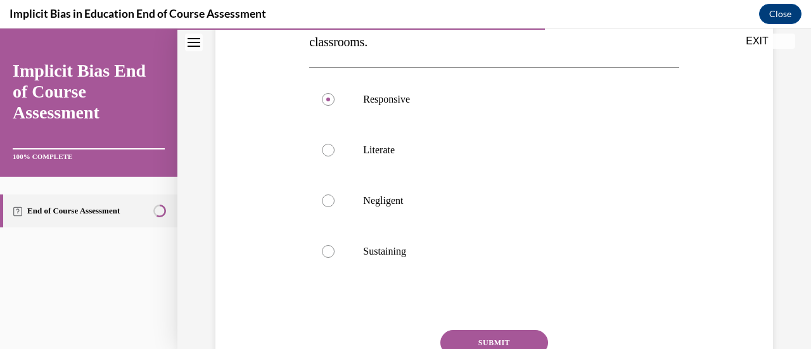
scroll to position [278, 0]
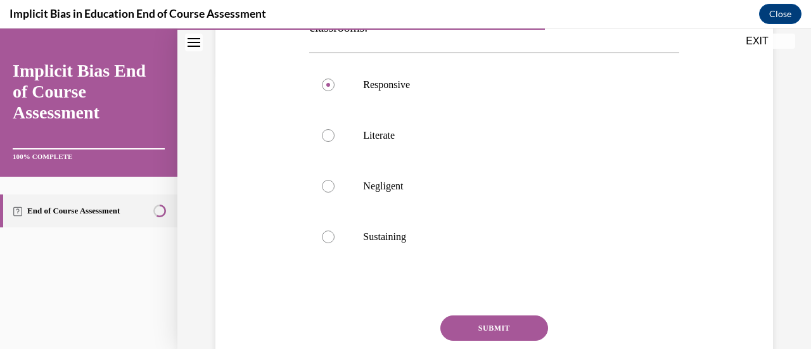
click at [499, 317] on button "SUBMIT" at bounding box center [494, 328] width 108 height 25
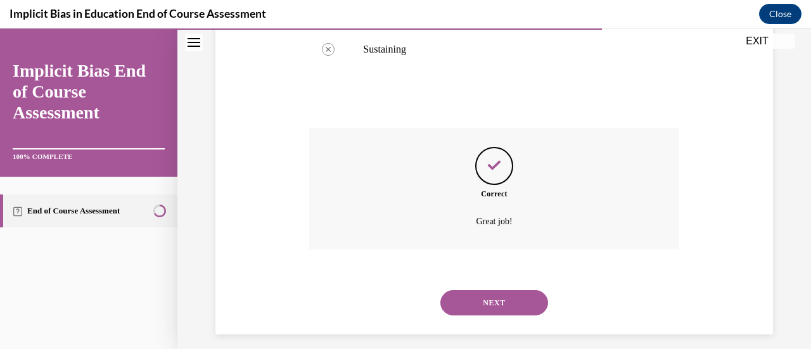
scroll to position [475, 0]
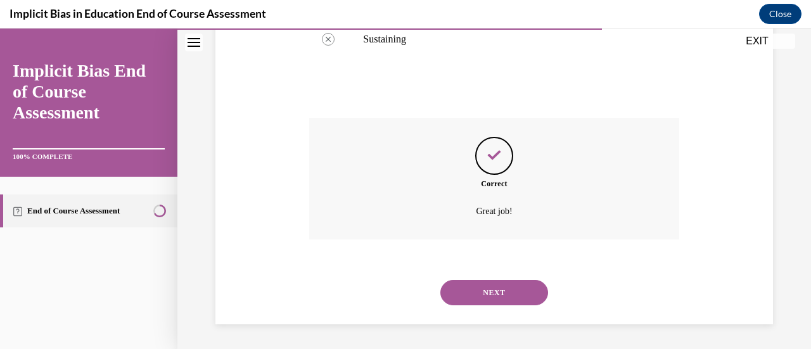
click at [487, 296] on button "NEXT" at bounding box center [494, 292] width 108 height 25
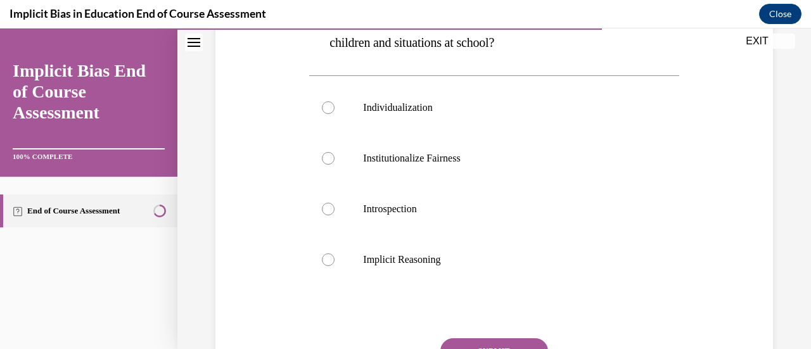
scroll to position [370, 0]
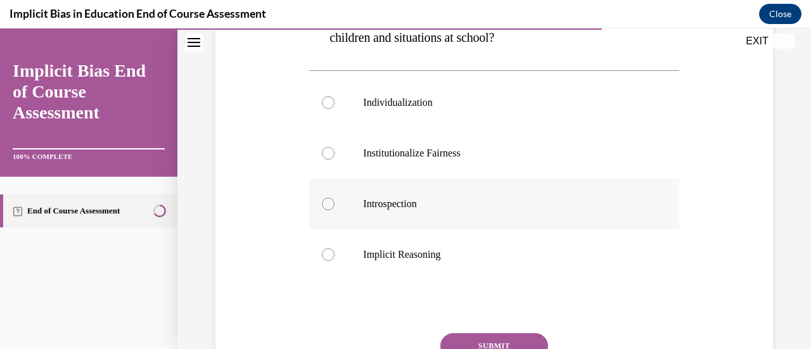
click at [327, 208] on div at bounding box center [328, 204] width 13 height 13
click at [327, 208] on input "Introspection" at bounding box center [328, 204] width 13 height 13
radio input "true"
click at [473, 340] on button "SUBMIT" at bounding box center [494, 345] width 108 height 25
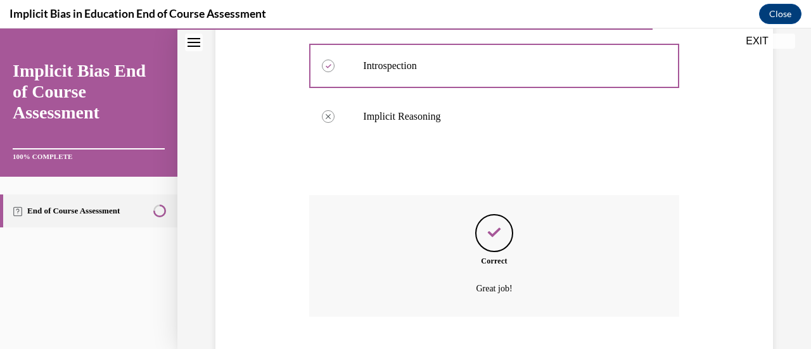
scroll to position [586, 0]
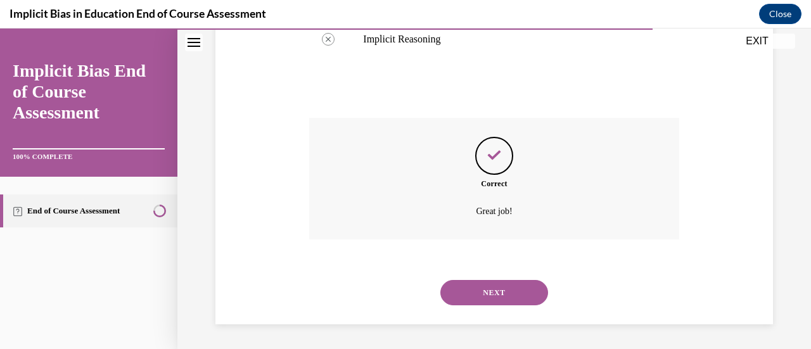
click at [487, 297] on button "NEXT" at bounding box center [494, 292] width 108 height 25
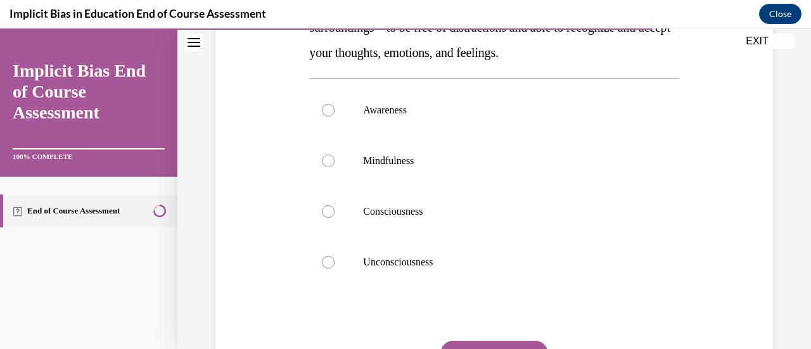
scroll to position [260, 0]
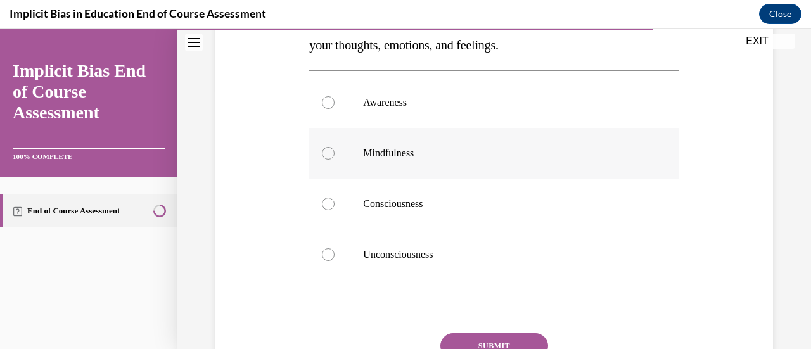
click at [355, 151] on label "Mindfulness" at bounding box center [493, 153] width 369 height 51
click at [335, 151] on input "Mindfulness" at bounding box center [328, 153] width 13 height 13
radio input "true"
click at [355, 151] on label "Mindfulness" at bounding box center [493, 153] width 369 height 51
click at [335, 151] on input "Mindfulness" at bounding box center [328, 153] width 13 height 13
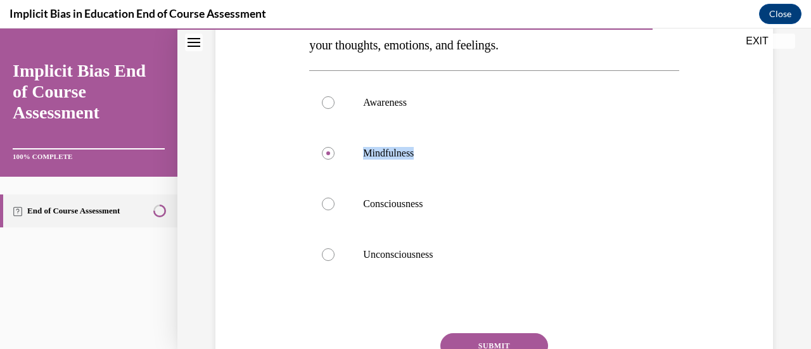
click at [478, 337] on button "SUBMIT" at bounding box center [494, 345] width 108 height 25
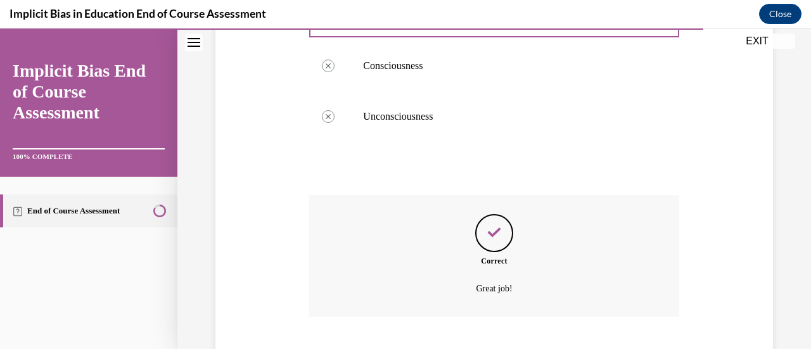
scroll to position [475, 0]
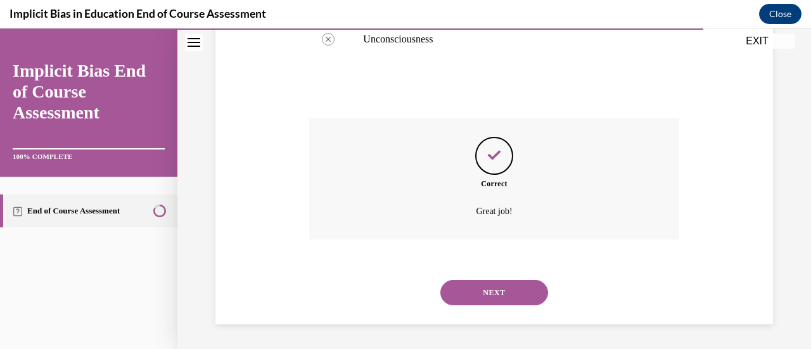
click at [506, 305] on div "NEXT" at bounding box center [493, 292] width 369 height 51
click at [506, 298] on button "NEXT" at bounding box center [494, 292] width 108 height 25
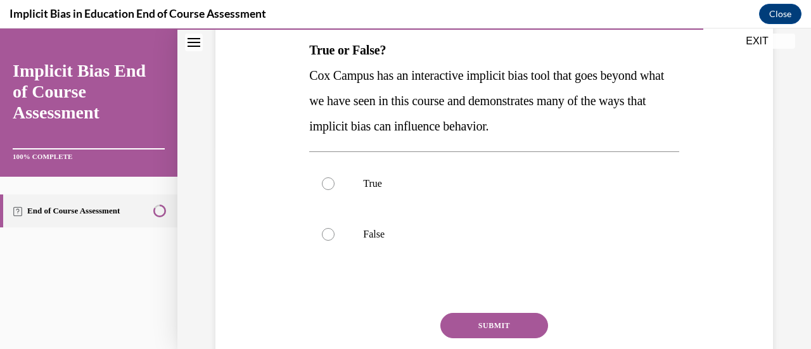
scroll to position [206, 0]
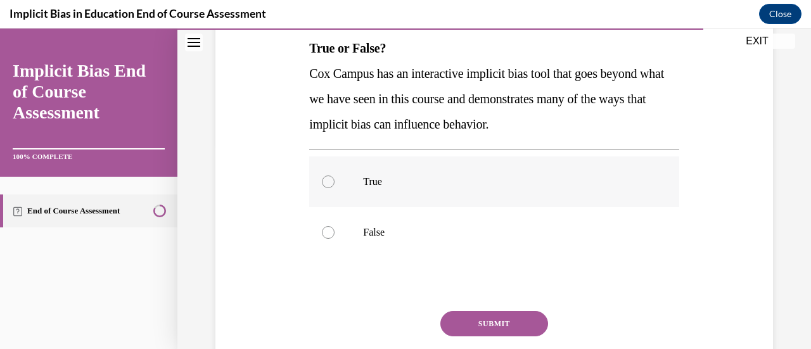
click at [322, 183] on div at bounding box center [328, 182] width 13 height 13
click at [322, 183] on input "True" at bounding box center [328, 182] width 13 height 13
radio input "true"
click at [458, 317] on button "SUBMIT" at bounding box center [494, 323] width 108 height 25
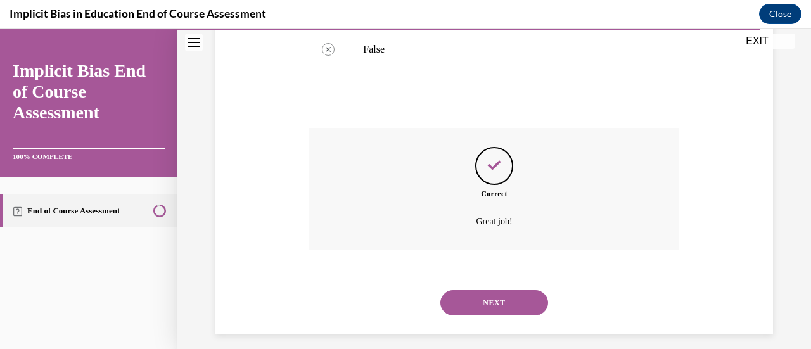
scroll to position [399, 0]
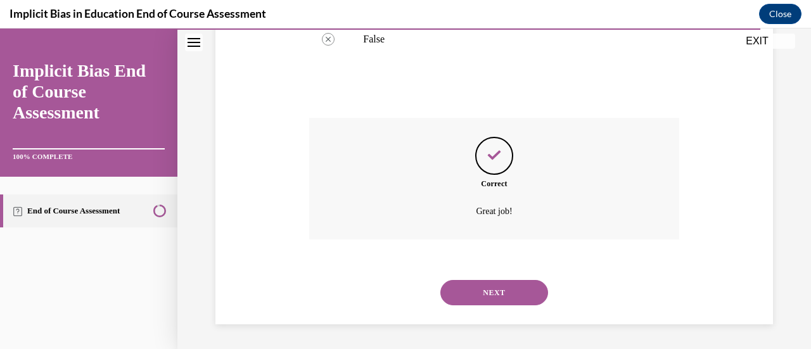
click at [490, 290] on button "NEXT" at bounding box center [494, 292] width 108 height 25
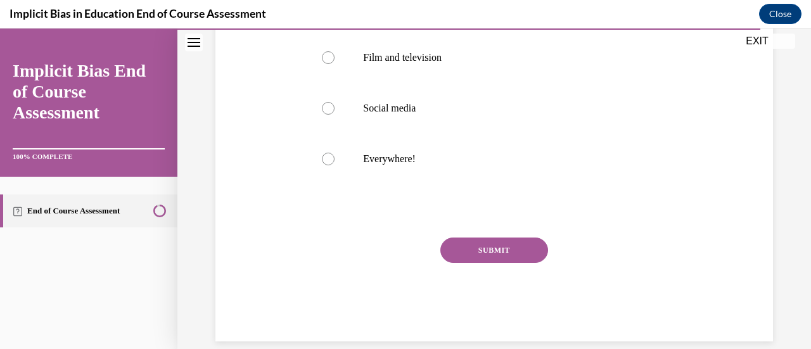
scroll to position [305, 0]
click at [333, 158] on label "Everywhere!" at bounding box center [493, 158] width 369 height 51
click at [333, 158] on input "Everywhere!" at bounding box center [328, 158] width 13 height 13
radio input "true"
click at [464, 251] on button "SUBMIT" at bounding box center [494, 249] width 108 height 25
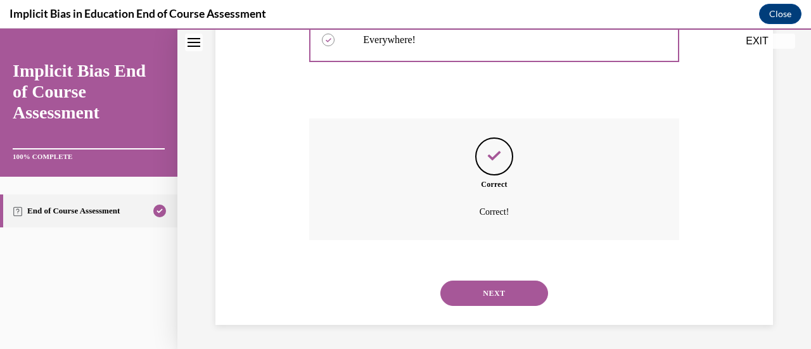
scroll to position [425, 0]
click at [475, 295] on button "NEXT" at bounding box center [494, 292] width 108 height 25
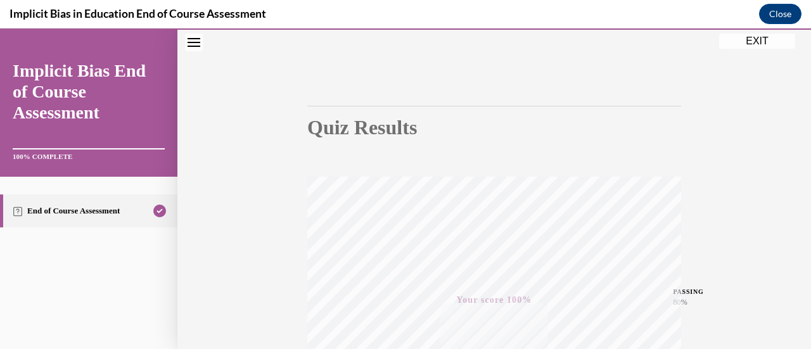
scroll to position [70, 0]
click at [734, 38] on button "EXIT" at bounding box center [757, 41] width 76 height 15
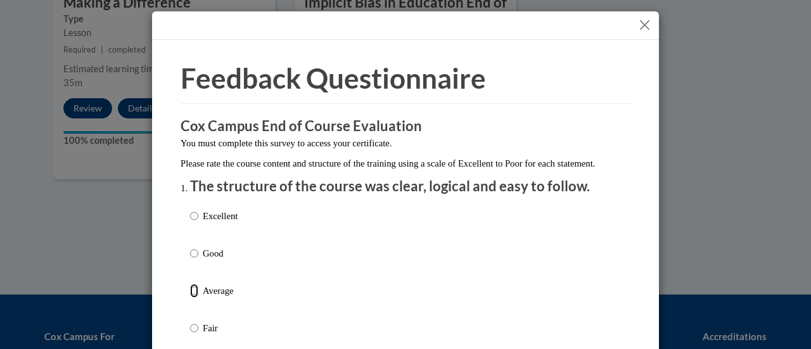
click at [190, 298] on input "Average" at bounding box center [194, 291] width 8 height 14
radio input "true"
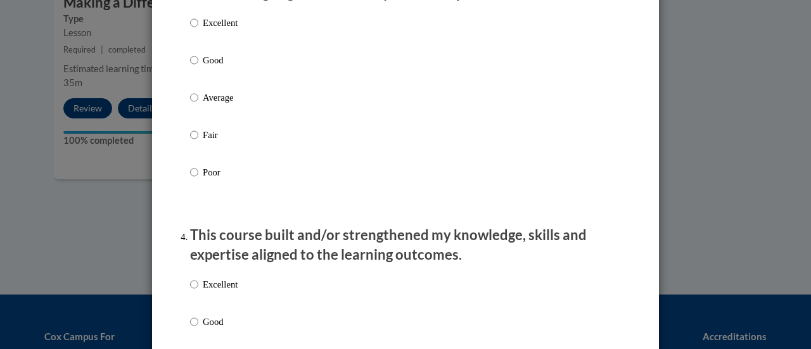
scroll to position [666, 0]
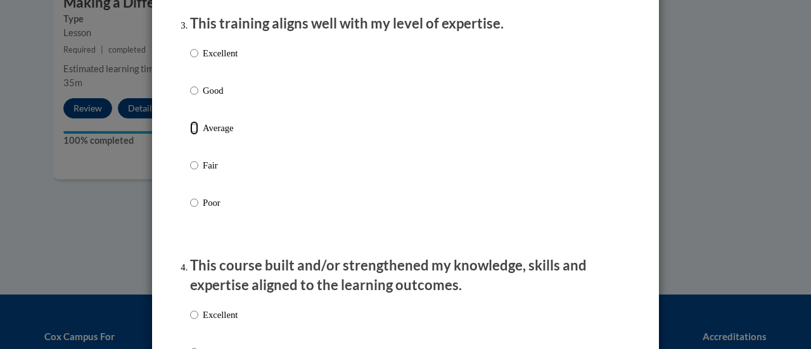
click at [191, 135] on input "Average" at bounding box center [194, 128] width 8 height 14
radio input "true"
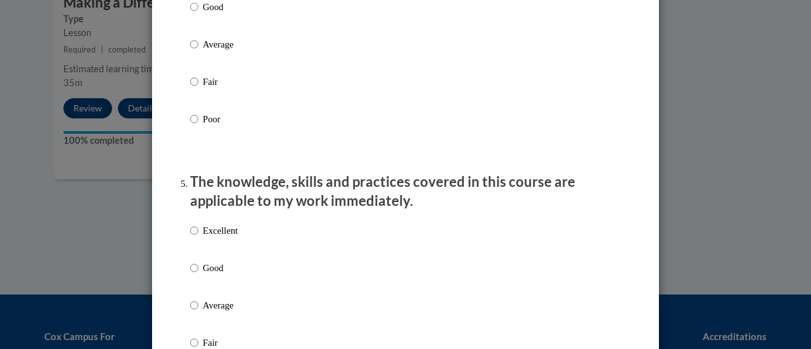
scroll to position [1008, 0]
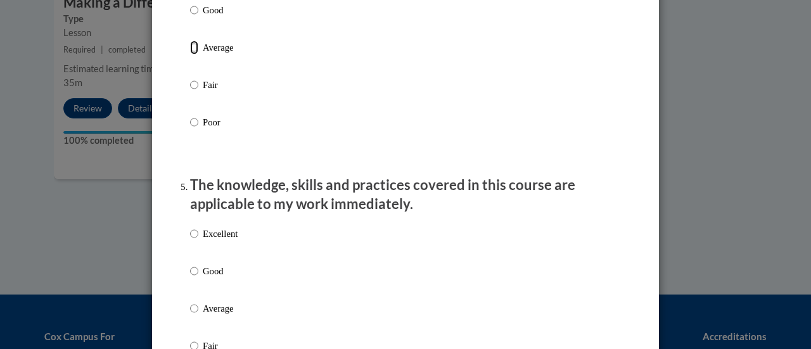
click at [190, 54] on input "Average" at bounding box center [194, 48] width 8 height 14
radio input "true"
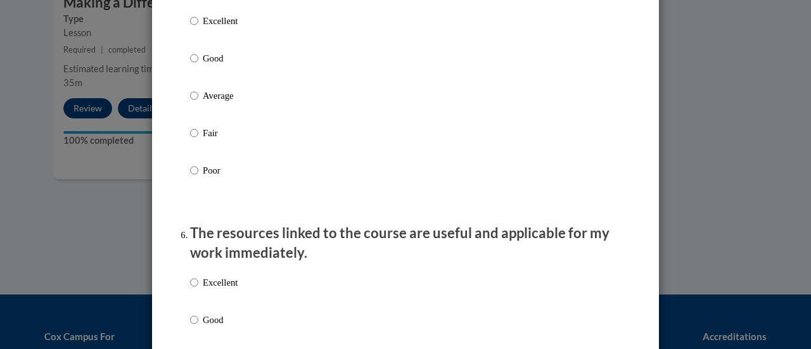
scroll to position [1234, 0]
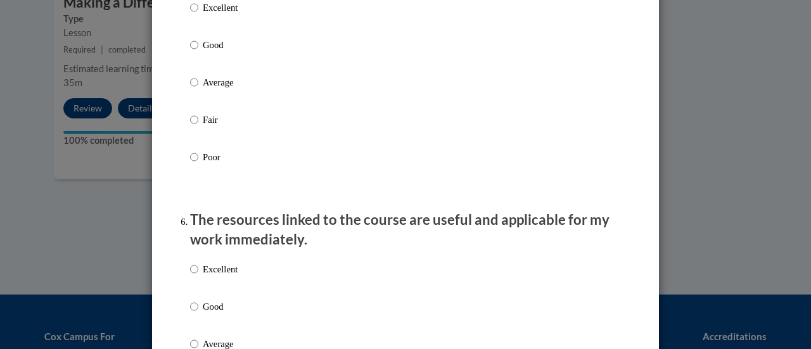
click at [184, 93] on ol "The structure of the course was clear, logical and easy to follow. Excellent Go…" at bounding box center [406, 146] width 450 height 2409
drag, startPoint x: 184, startPoint y: 93, endPoint x: 190, endPoint y: 94, distance: 6.5
click at [190, 94] on ol "The structure of the course was clear, logical and easy to follow. Excellent Go…" at bounding box center [406, 146] width 450 height 2409
click at [190, 89] on input "Average" at bounding box center [194, 82] width 8 height 14
radio input "true"
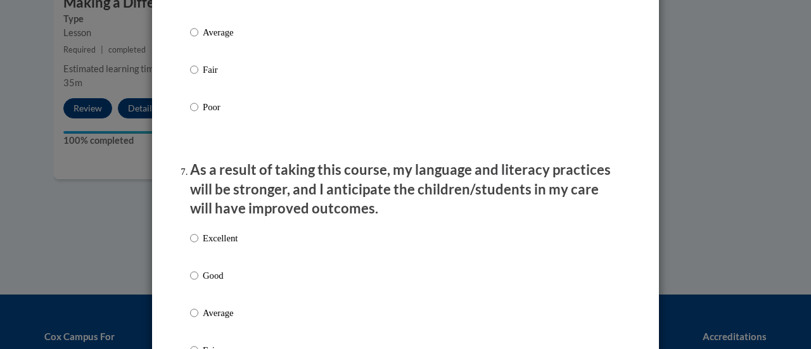
scroll to position [1530, 0]
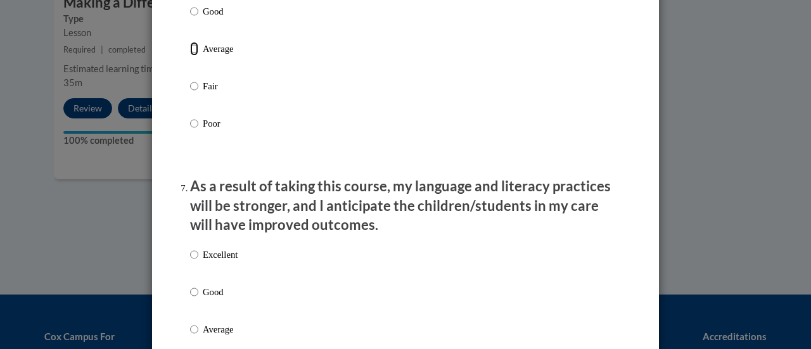
click at [190, 56] on input "Average" at bounding box center [194, 49] width 8 height 14
radio input "true"
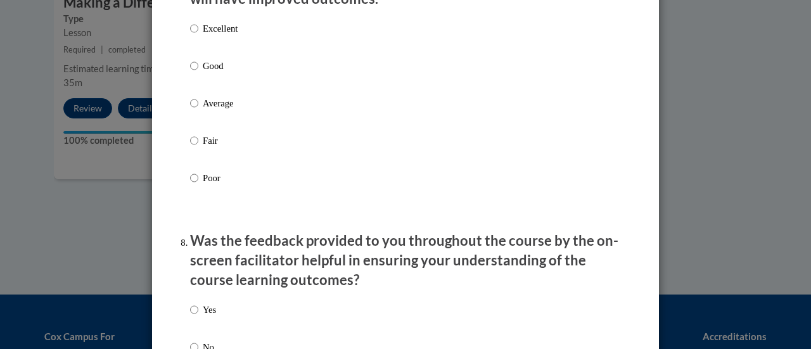
scroll to position [1753, 0]
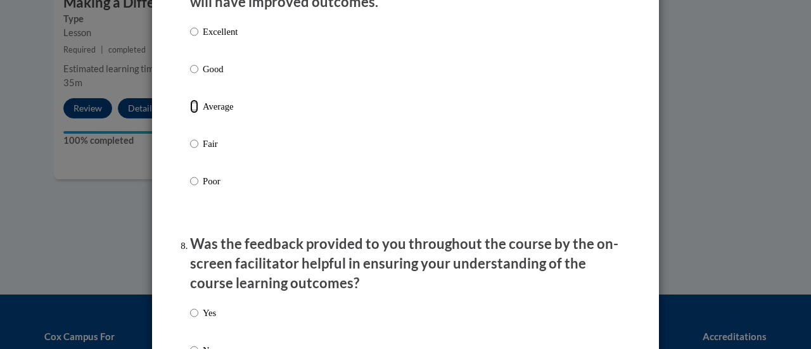
click at [190, 113] on input "Average" at bounding box center [194, 106] width 8 height 14
radio input "true"
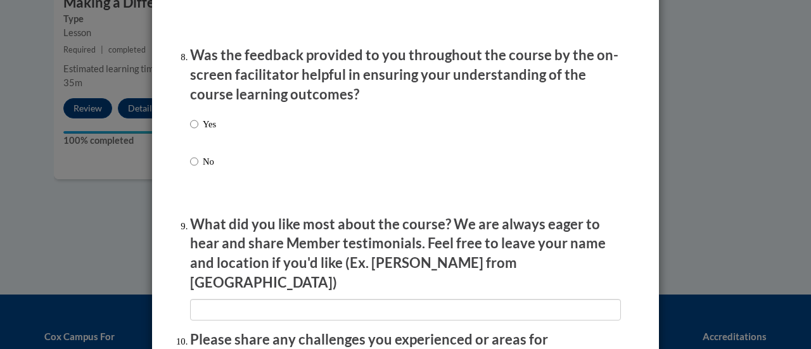
scroll to position [1945, 0]
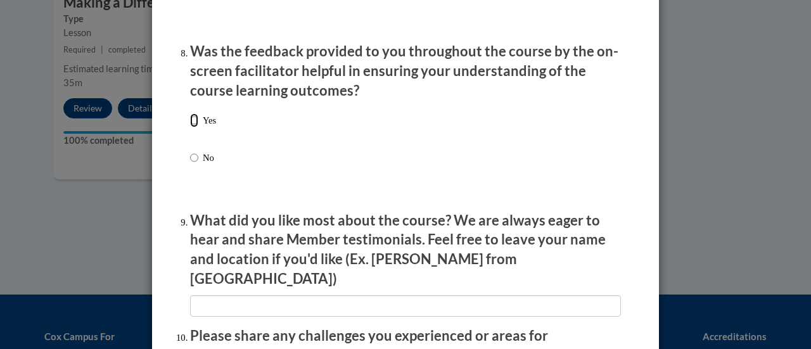
click at [190, 127] on input "Yes" at bounding box center [194, 120] width 8 height 14
radio input "true"
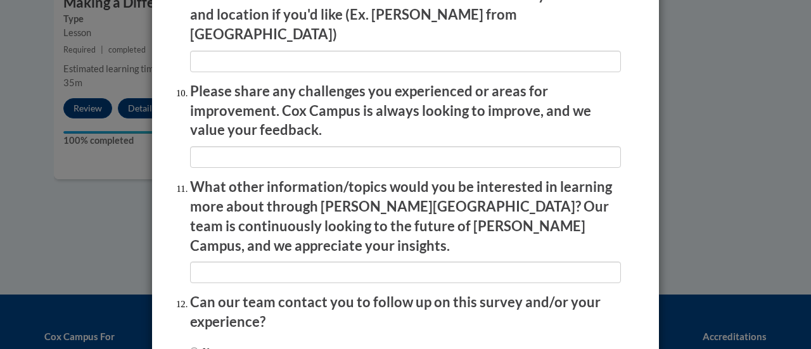
scroll to position [2286, 0]
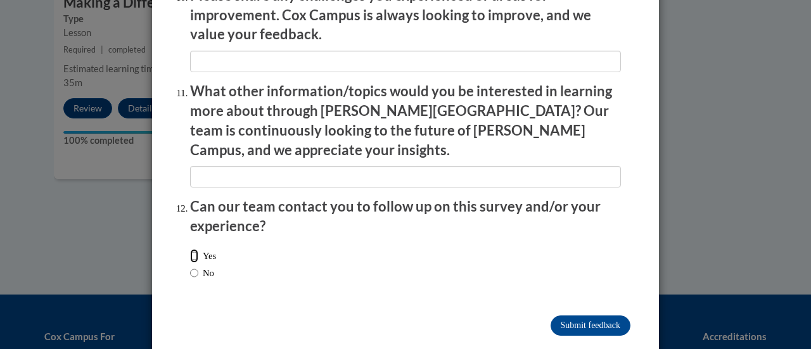
click at [190, 249] on input "Yes" at bounding box center [194, 256] width 8 height 14
radio input "true"
click at [567, 316] on input "Submit feedback" at bounding box center [591, 326] width 80 height 20
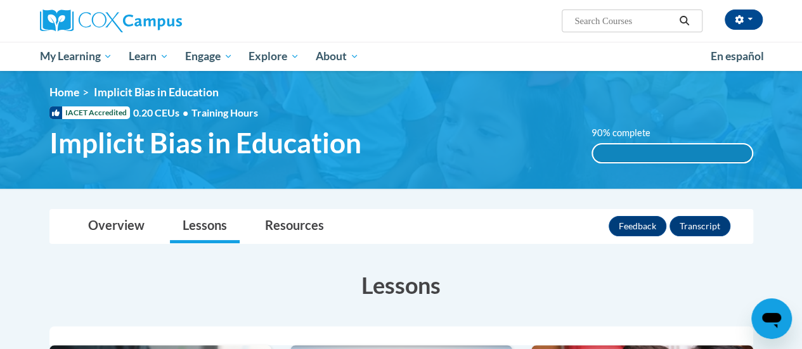
scroll to position [0, 0]
